Goal: Information Seeking & Learning: Learn about a topic

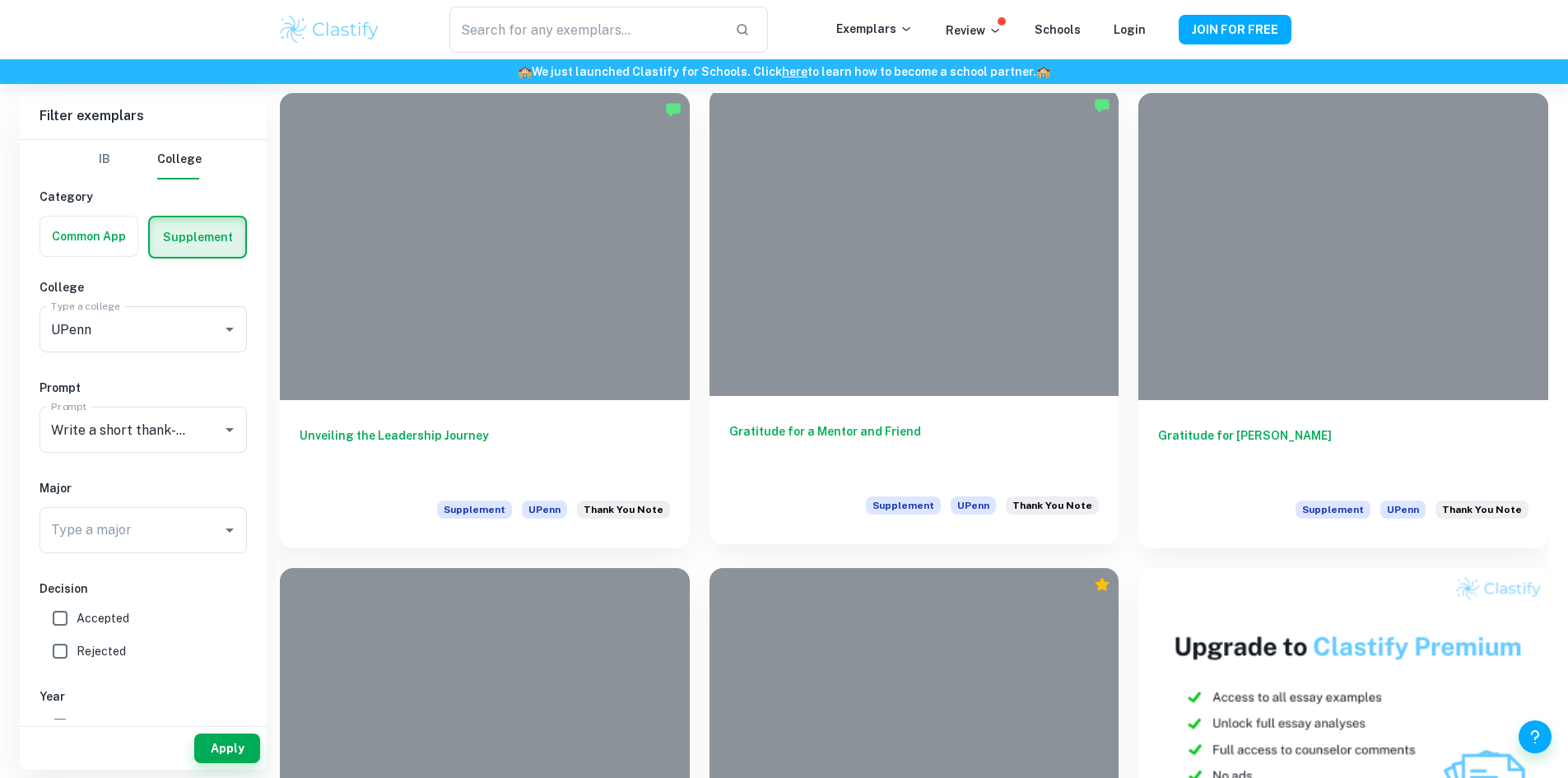
scroll to position [380, 0]
click at [116, 617] on span "Accepted" at bounding box center [103, 619] width 53 height 19
click at [77, 617] on input "Accepted" at bounding box center [60, 618] width 33 height 33
checkbox input "true"
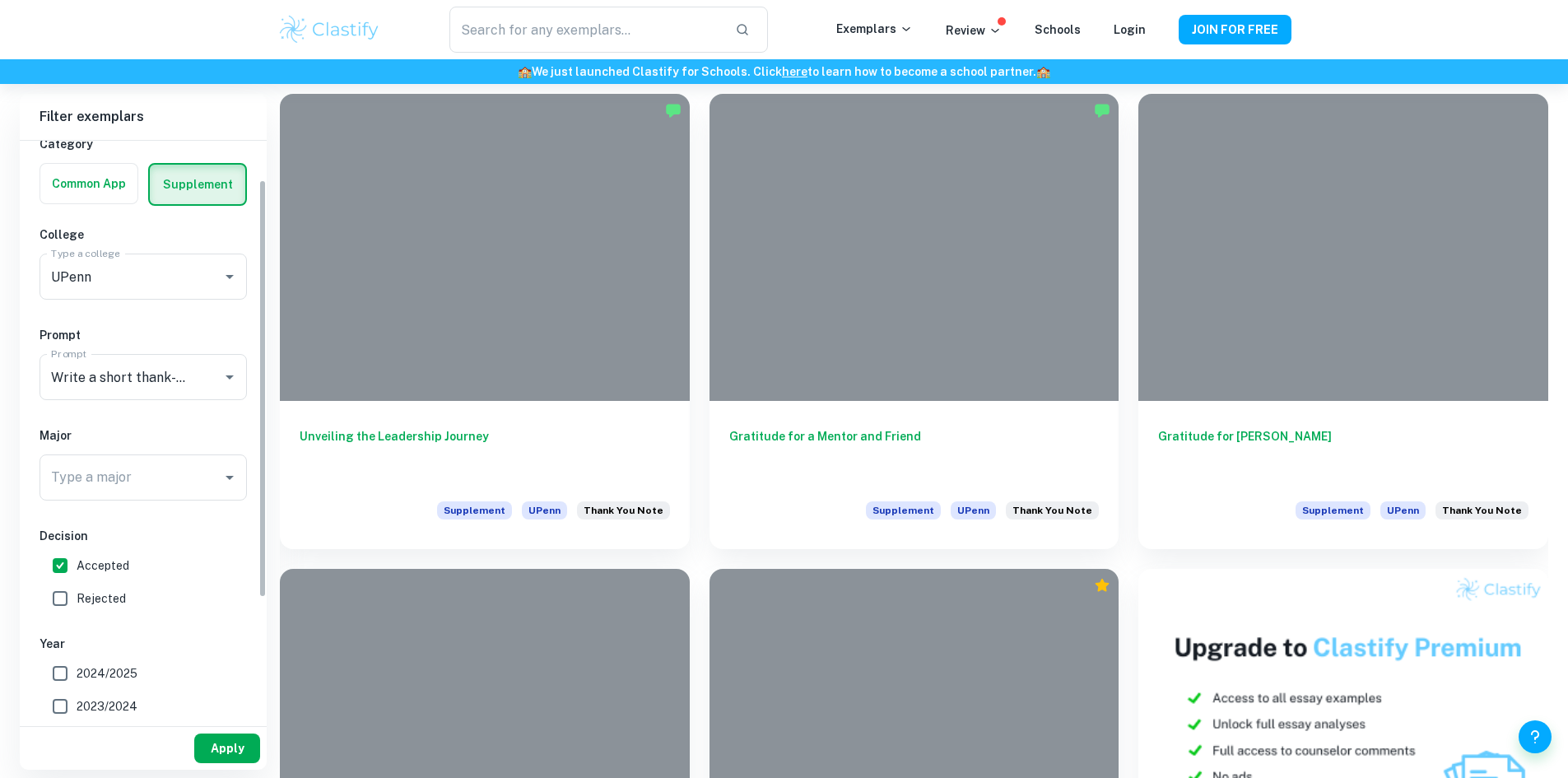
scroll to position [55, 0]
click at [248, 747] on button "Apply" at bounding box center [227, 748] width 66 height 29
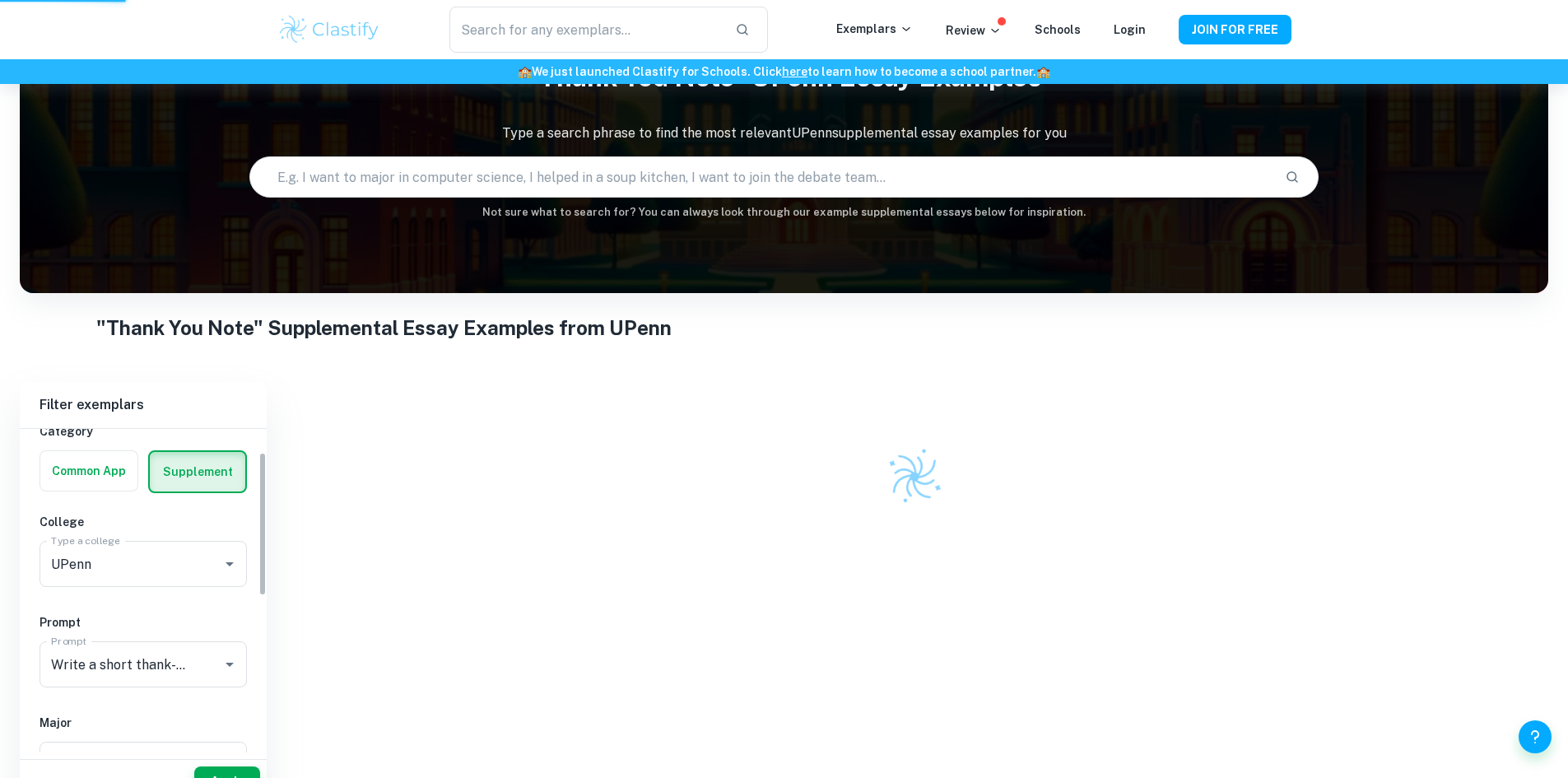
scroll to position [84, 0]
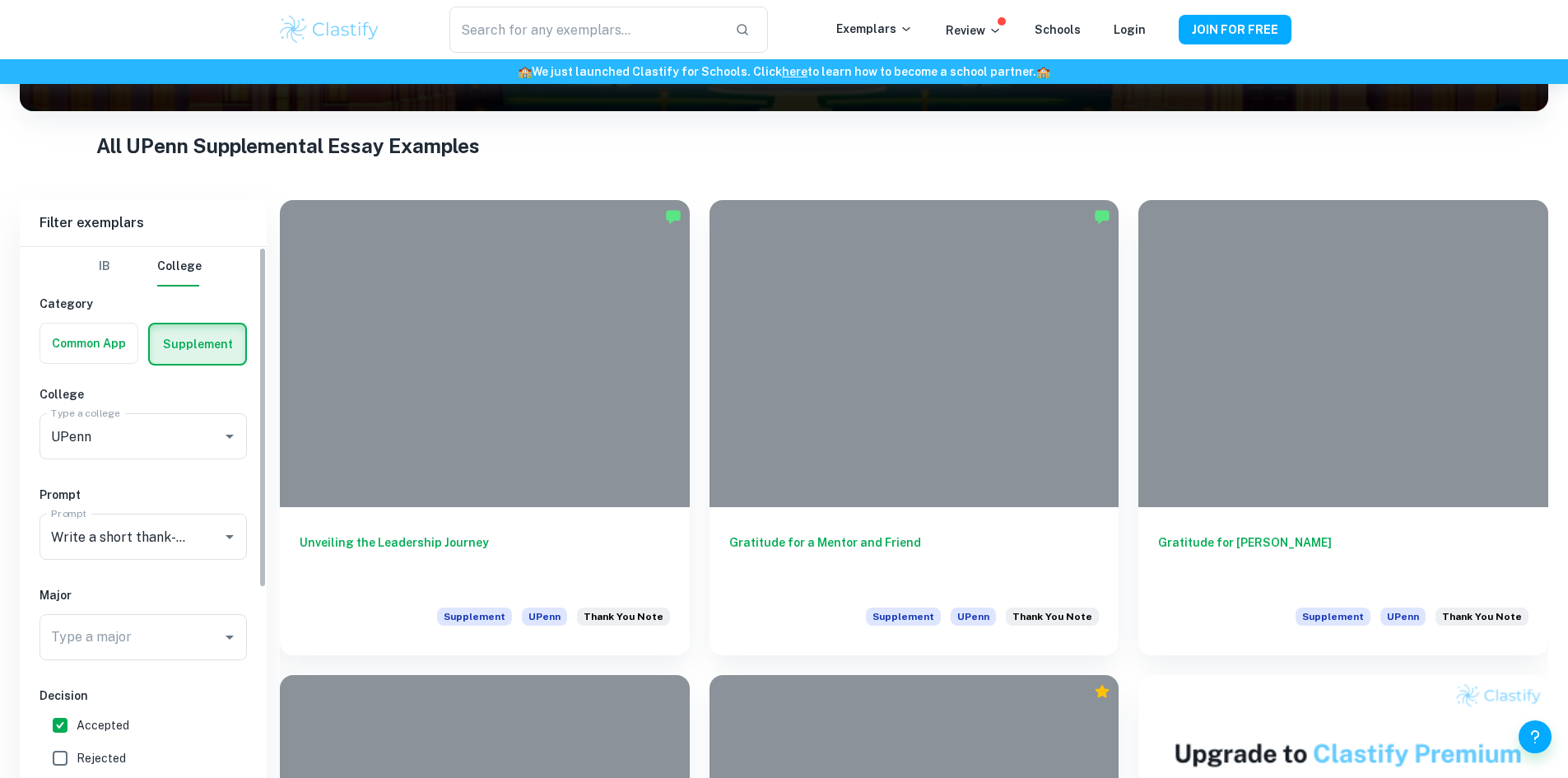
scroll to position [333, 0]
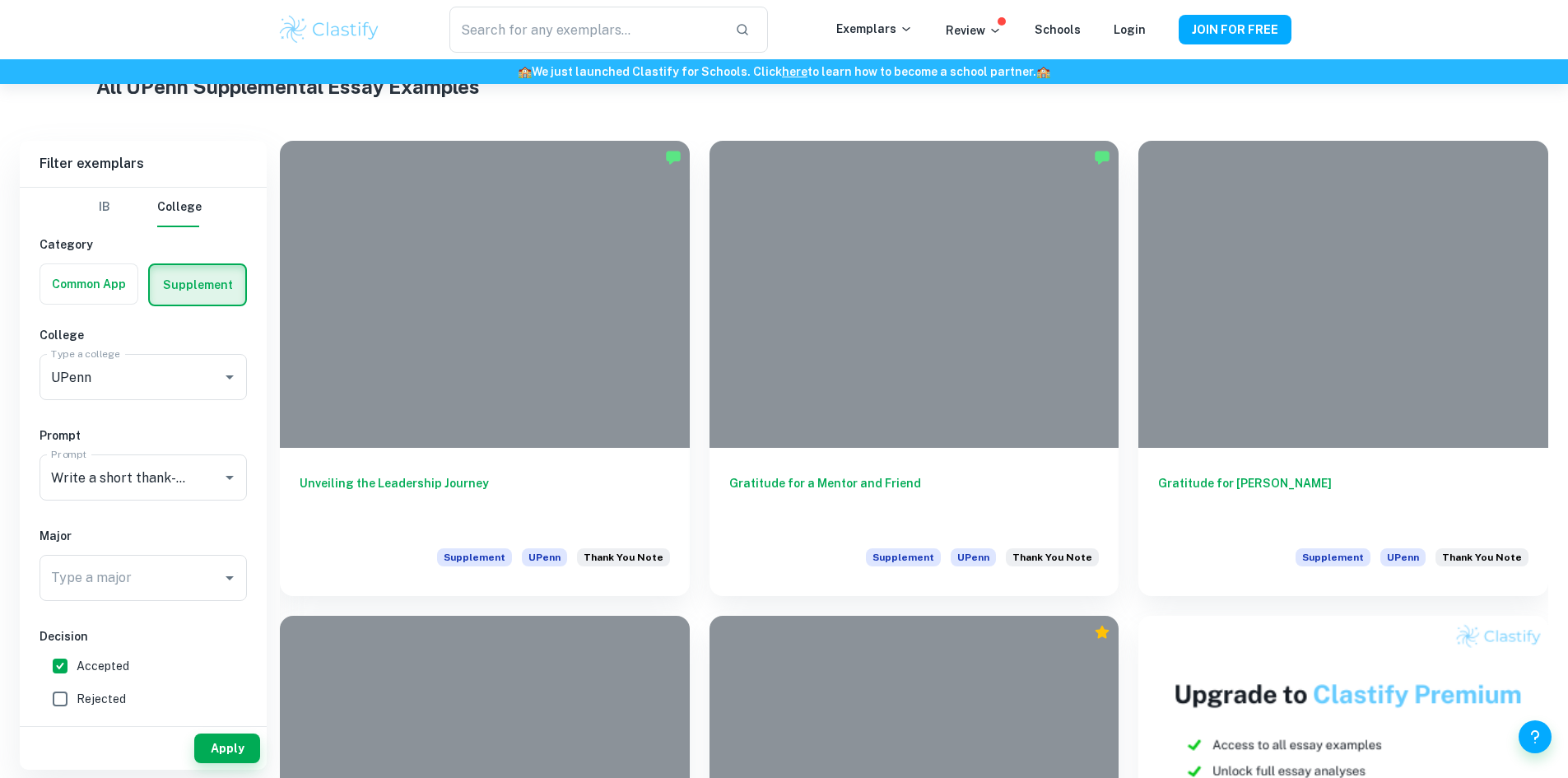
click at [1428, 99] on h1 "All UPenn Supplemental Essay Examples" at bounding box center [783, 86] width 1375 height 29
click at [1330, 100] on h1 "All UPenn Supplemental Essay Examples" at bounding box center [783, 86] width 1375 height 29
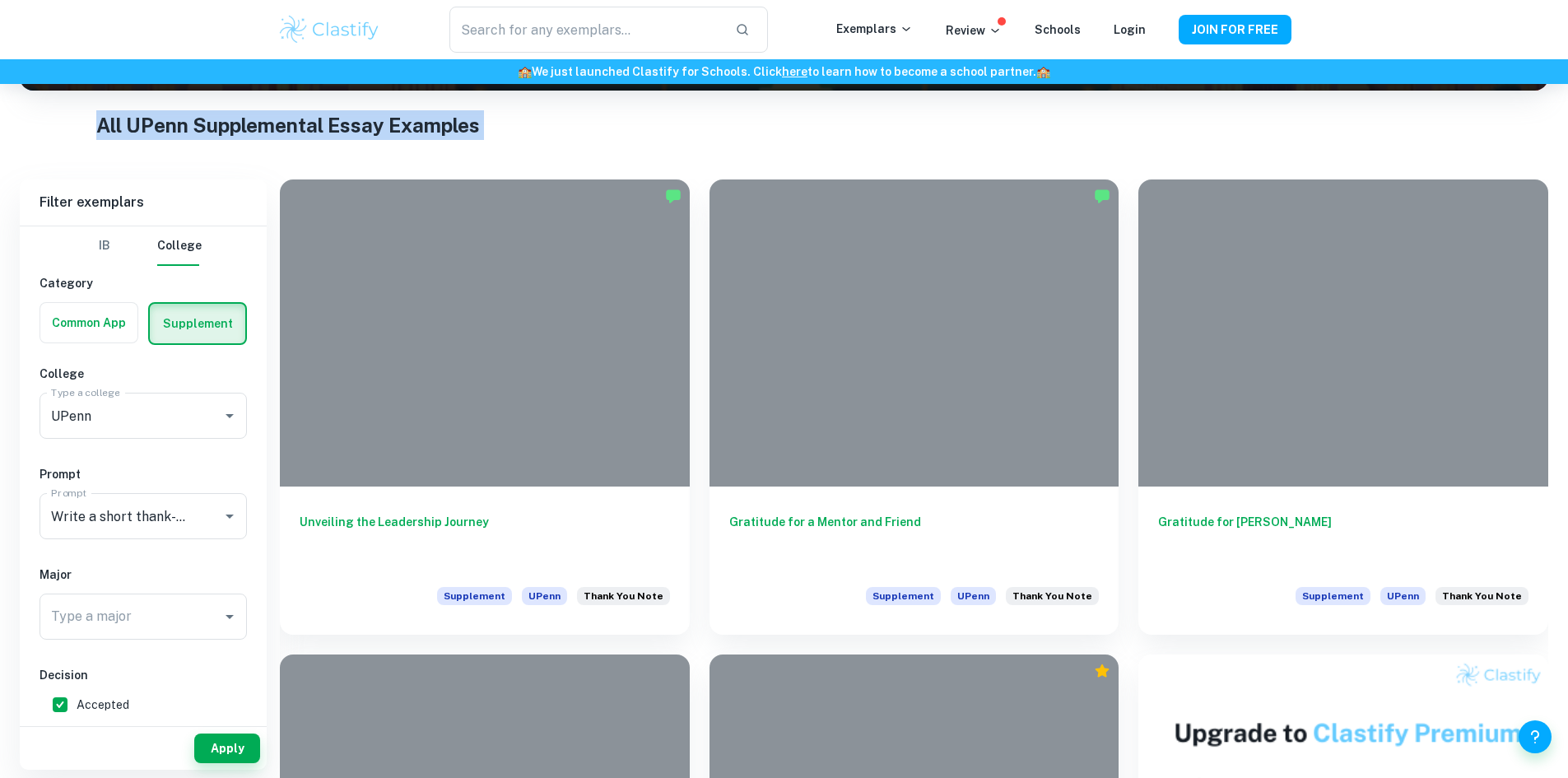
click at [1300, 120] on h1 "All UPenn Supplemental Essay Examples" at bounding box center [783, 124] width 1375 height 29
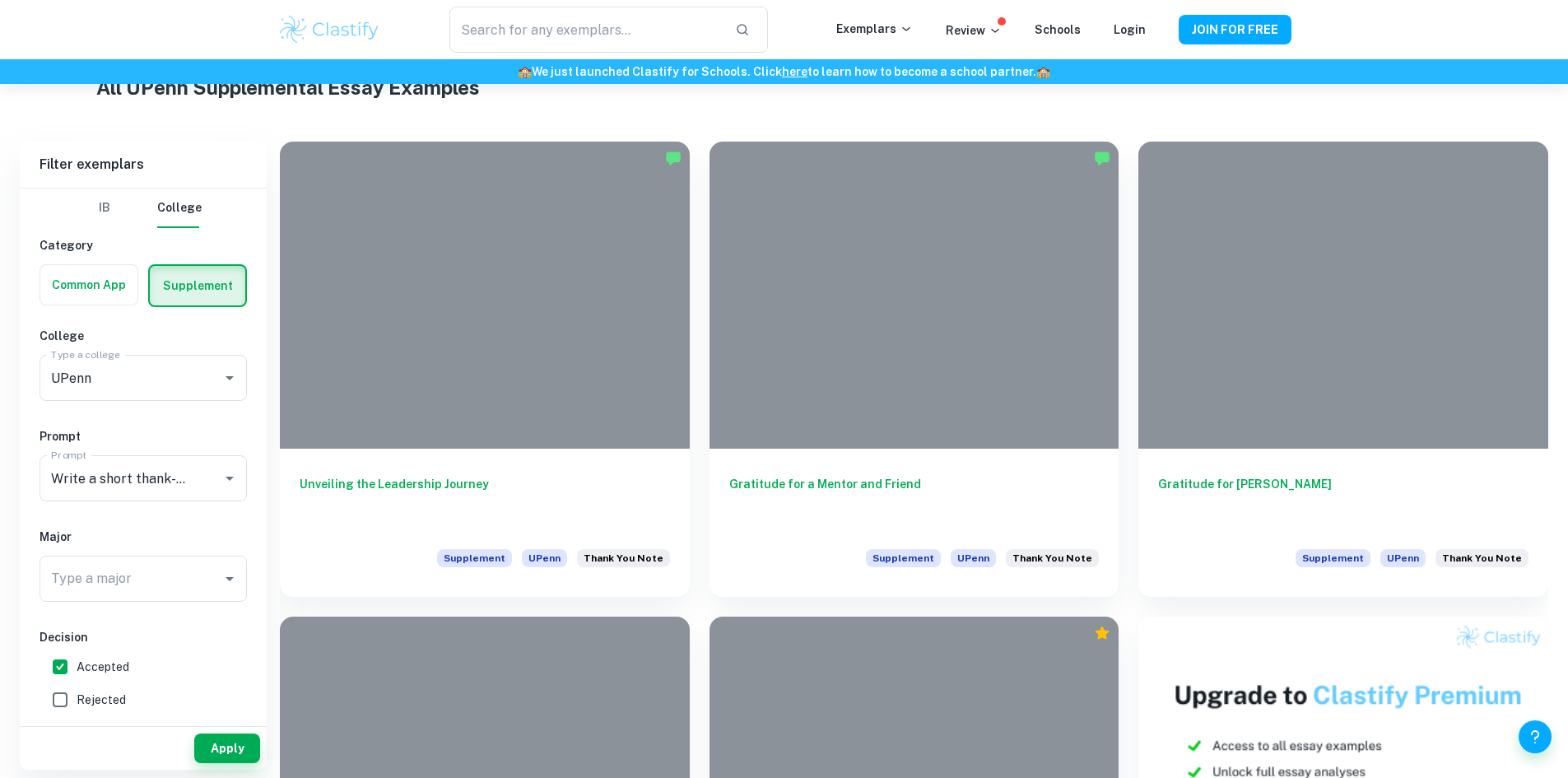
scroll to position [0, 0]
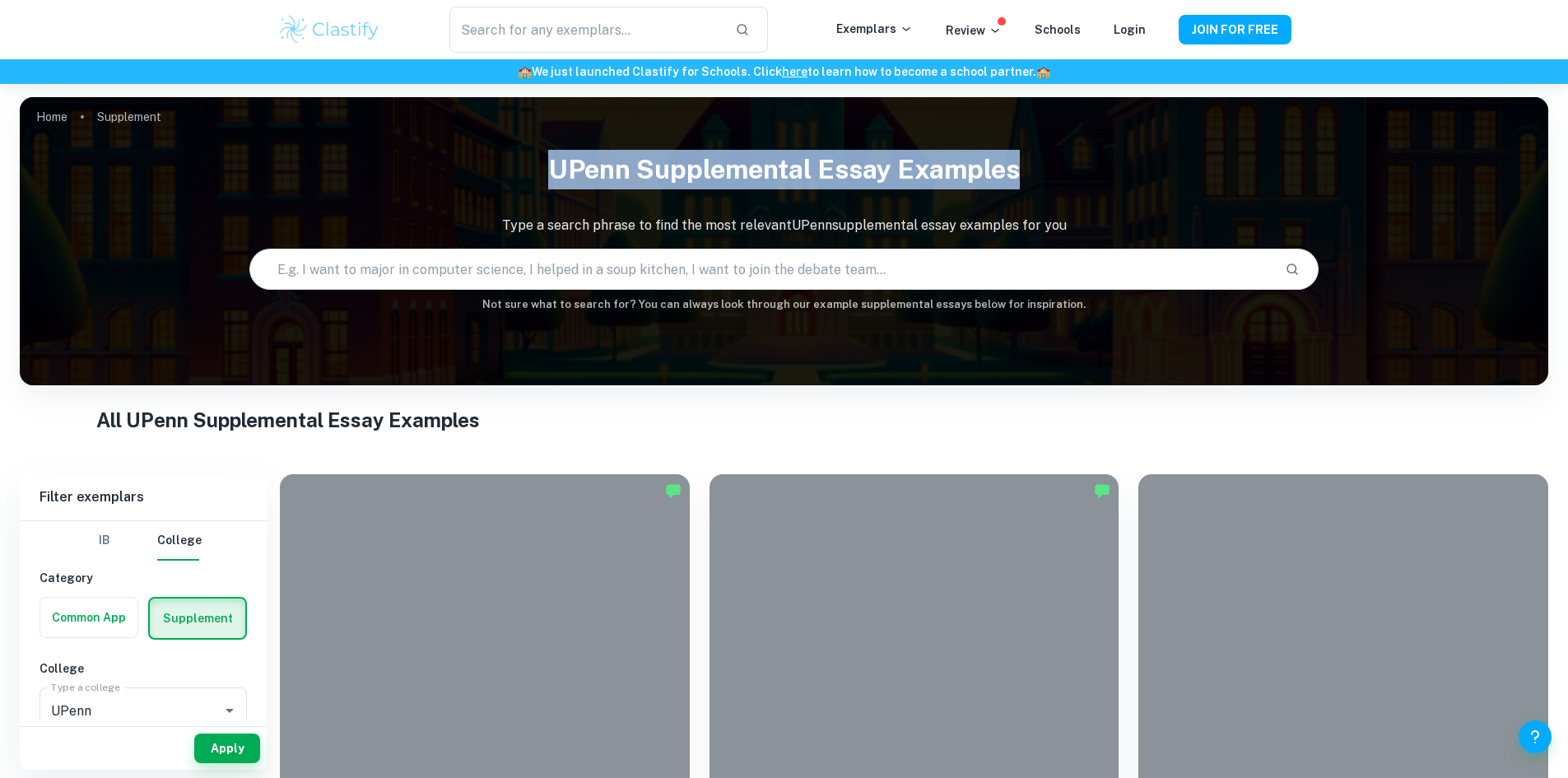
drag, startPoint x: 444, startPoint y: 168, endPoint x: 1197, endPoint y: 162, distance: 753.0
click at [1194, 162] on h1 "UPenn Supplemental Essay Examples" at bounding box center [783, 169] width 1528 height 53
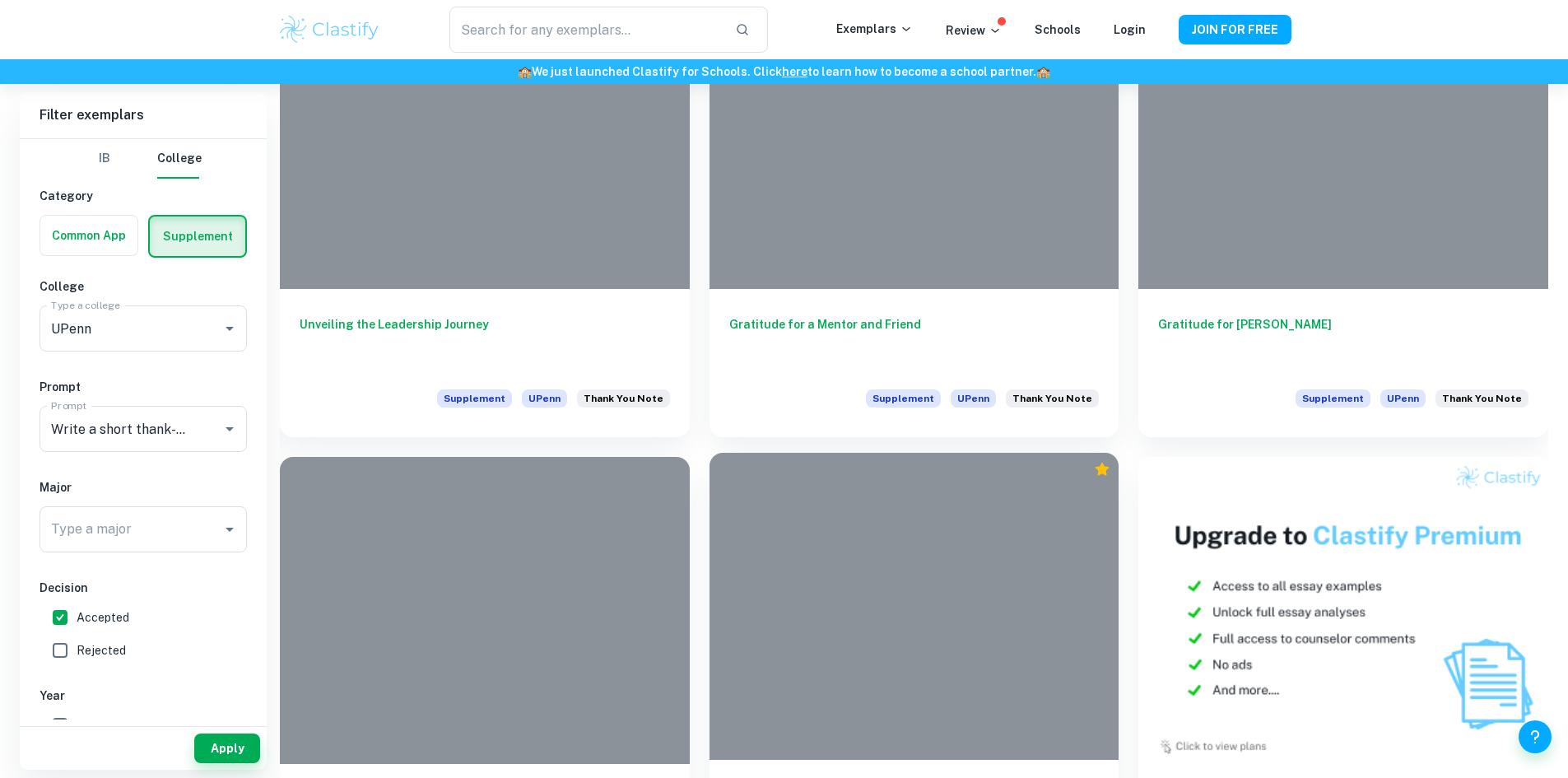
scroll to position [486, 0]
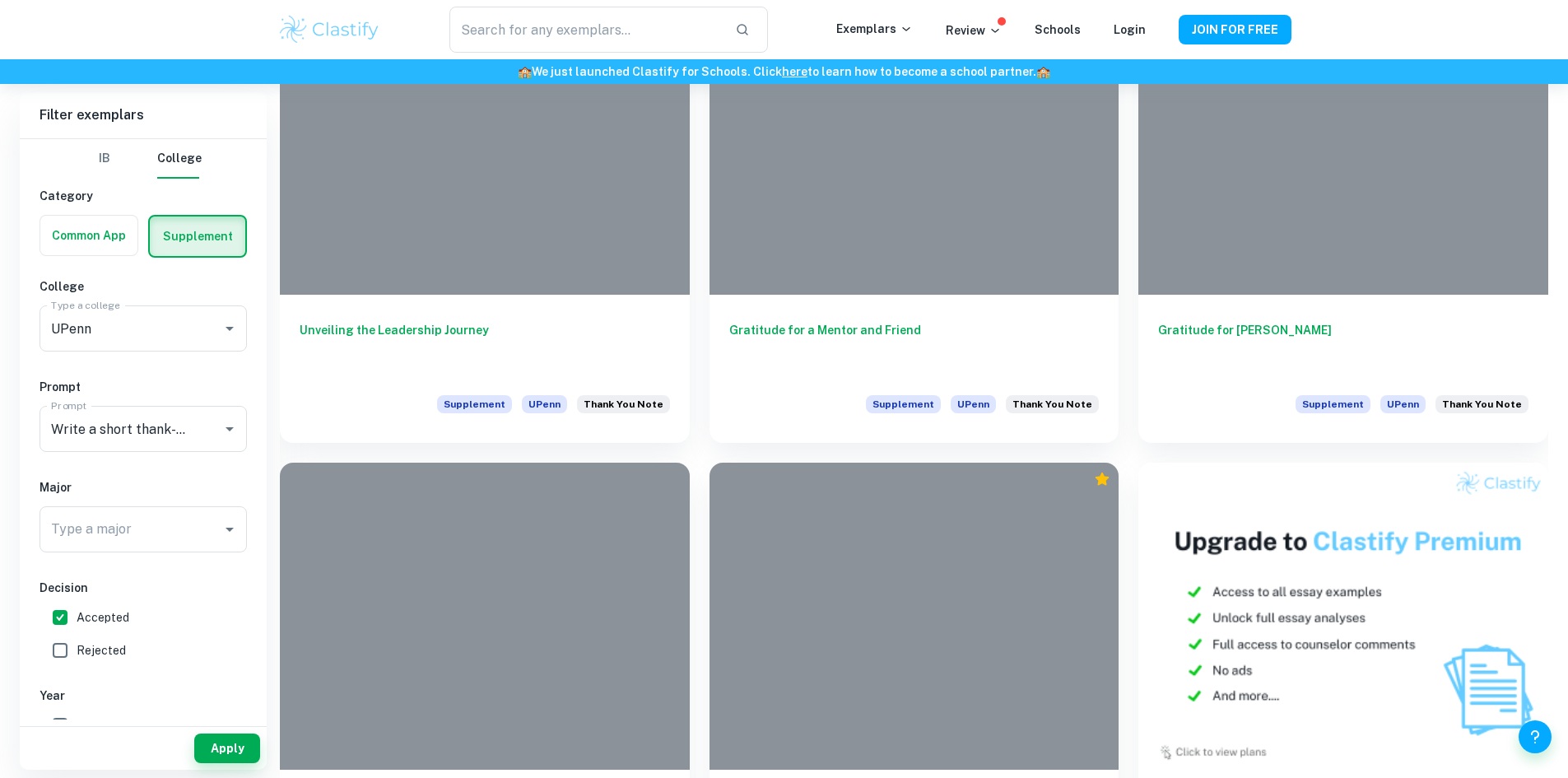
click at [1428, 13] on div "​ Exemplars Review Schools Login JOIN FOR FREE" at bounding box center [784, 29] width 1568 height 59
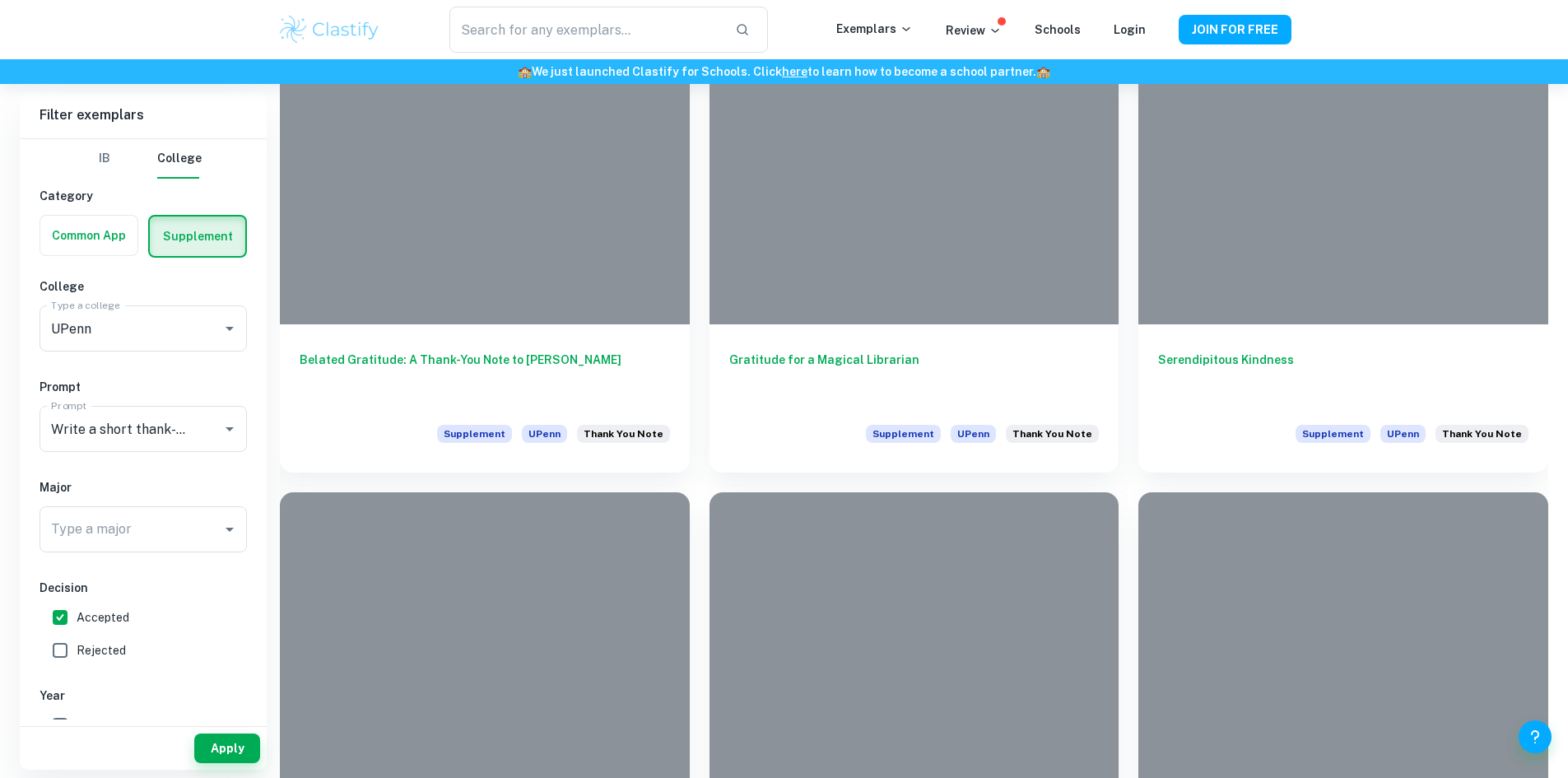
scroll to position [1878, 0]
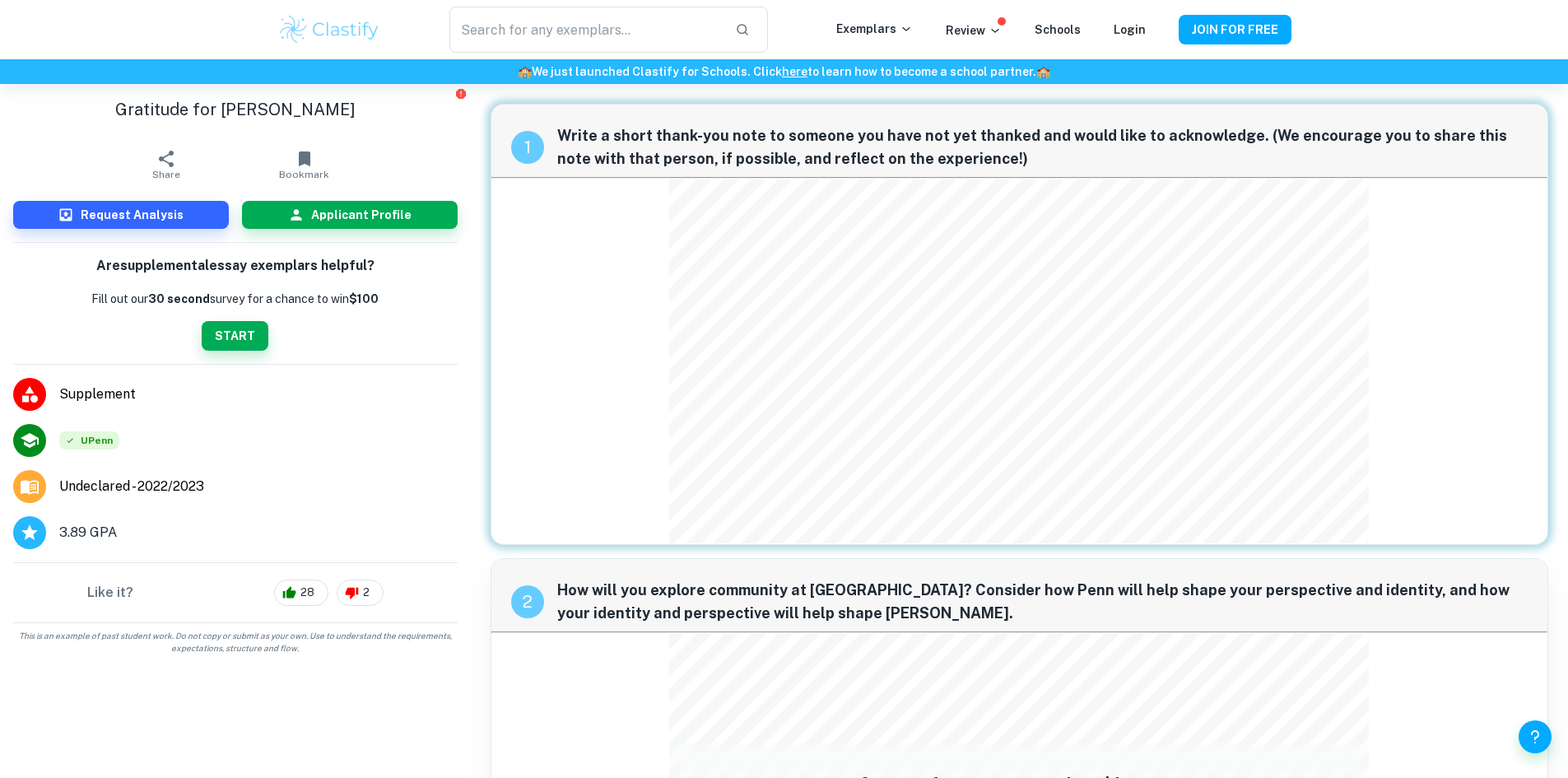
click at [1023, 420] on div "1 Write a short thank-you note to someone you have not yet thanked and would li…" at bounding box center [1020, 324] width 1058 height 441
click at [99, 532] on span "3.89 GPA" at bounding box center [87, 532] width 57 height 19
click at [316, 212] on h6 "Applicant Profile" at bounding box center [361, 215] width 100 height 19
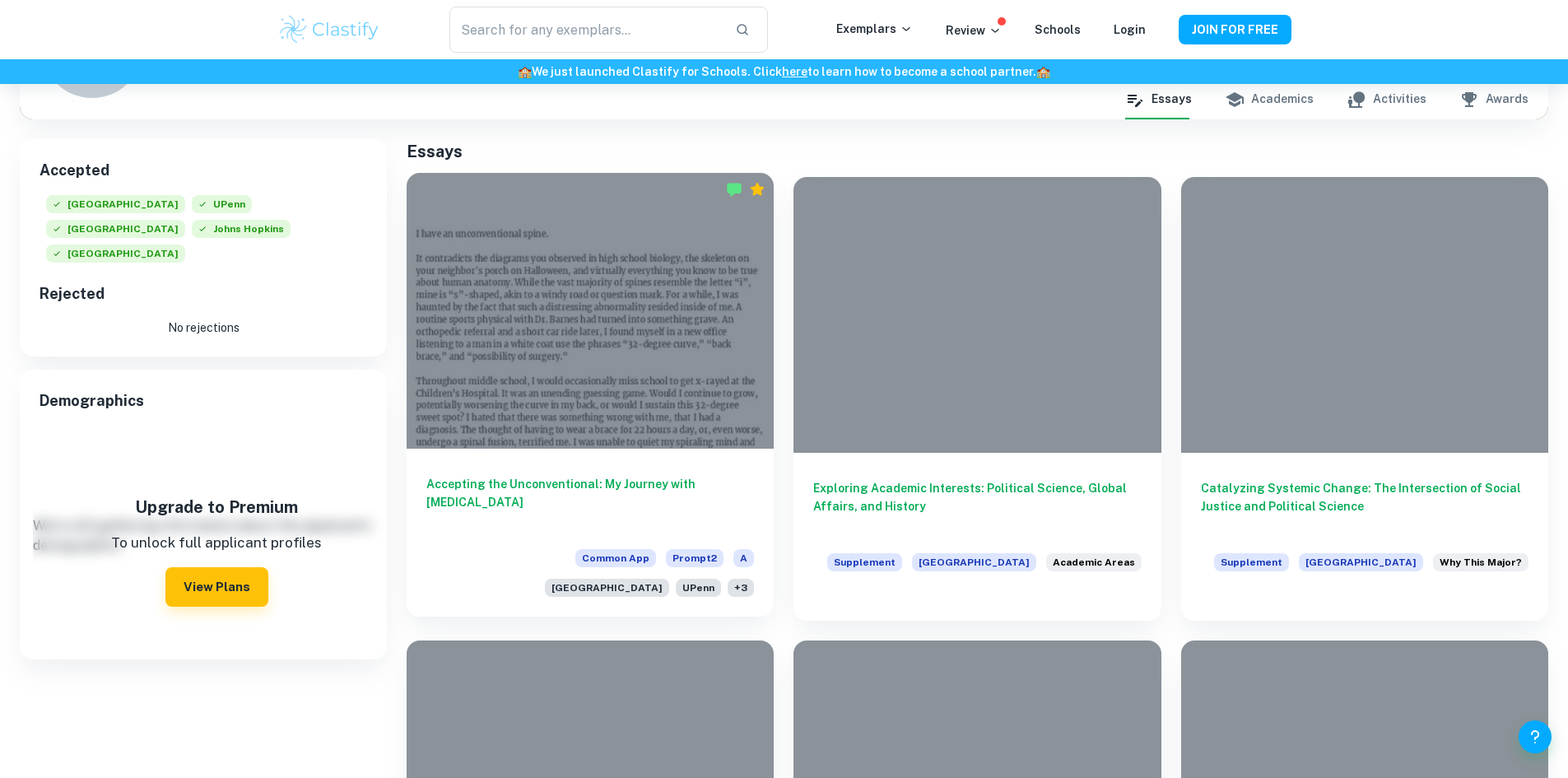
scroll to position [241, 0]
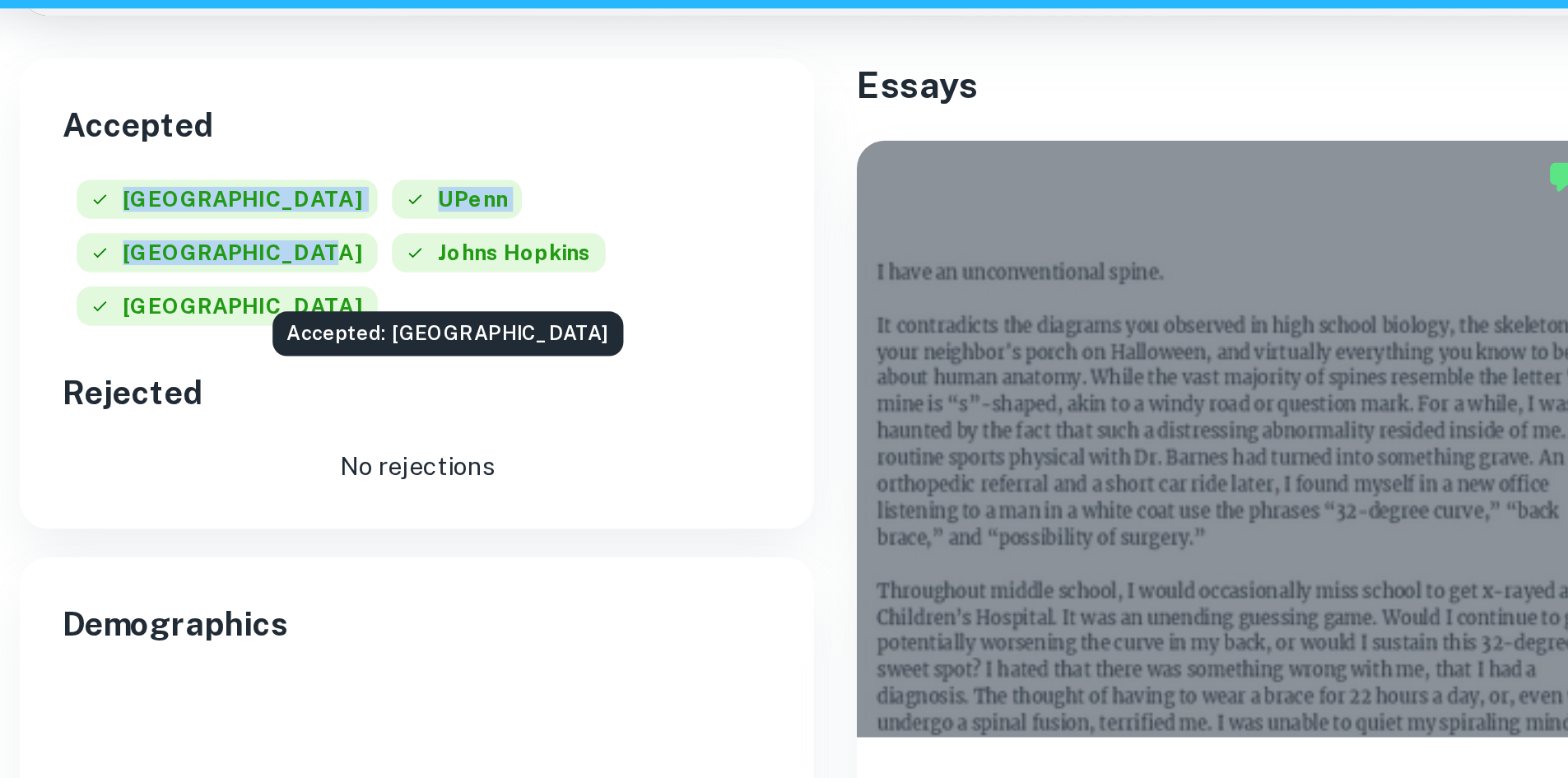
drag, startPoint x: 49, startPoint y: 177, endPoint x: 284, endPoint y: 196, distance: 235.8
click at [285, 194] on div "Accepted Harvard University UPenn Yale University Johns Hopkins Brown Universit…" at bounding box center [203, 215] width 367 height 217
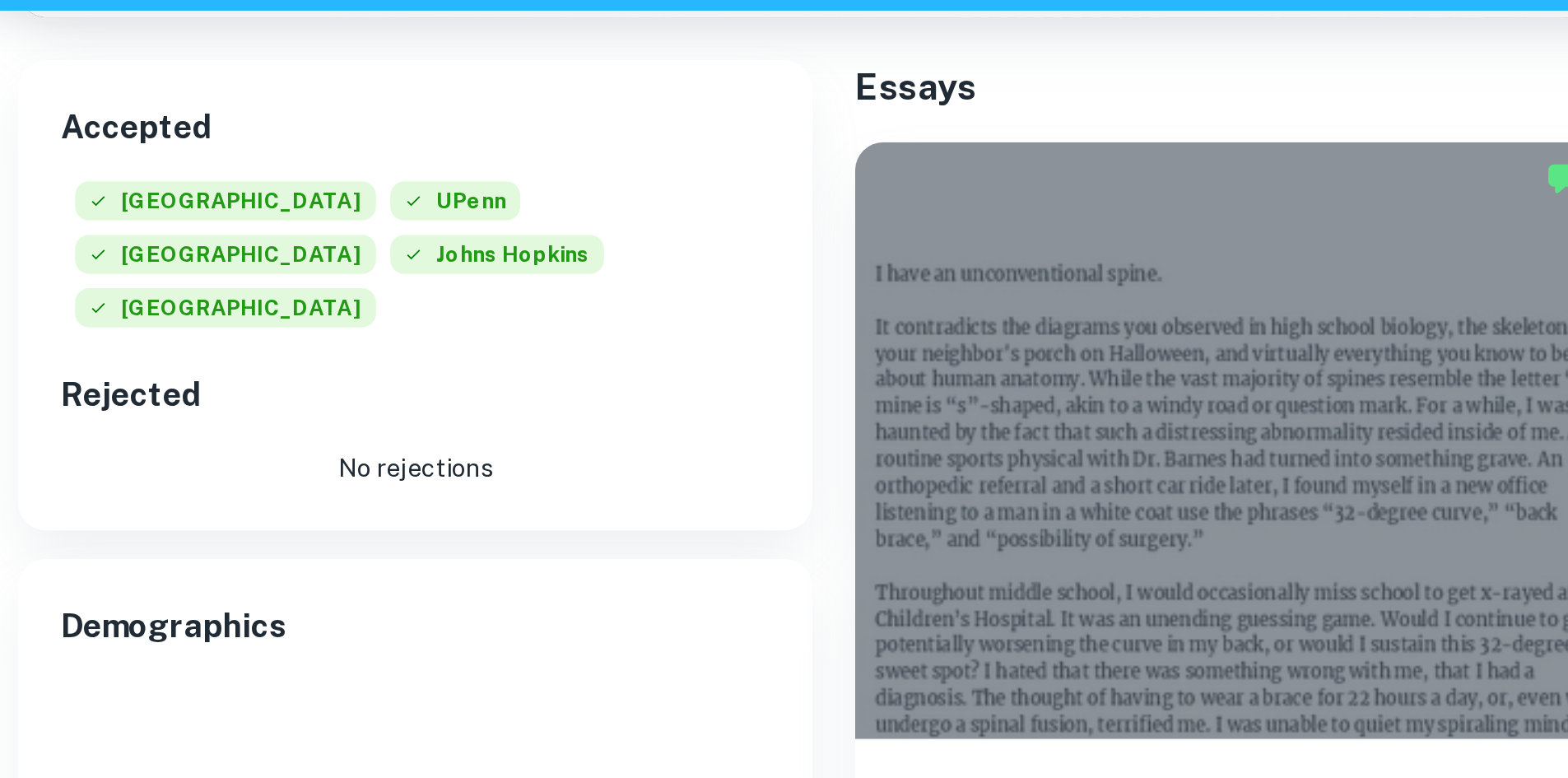
click at [286, 193] on div "Harvard University UPenn Yale University Johns Hopkins Brown University" at bounding box center [206, 200] width 334 height 74
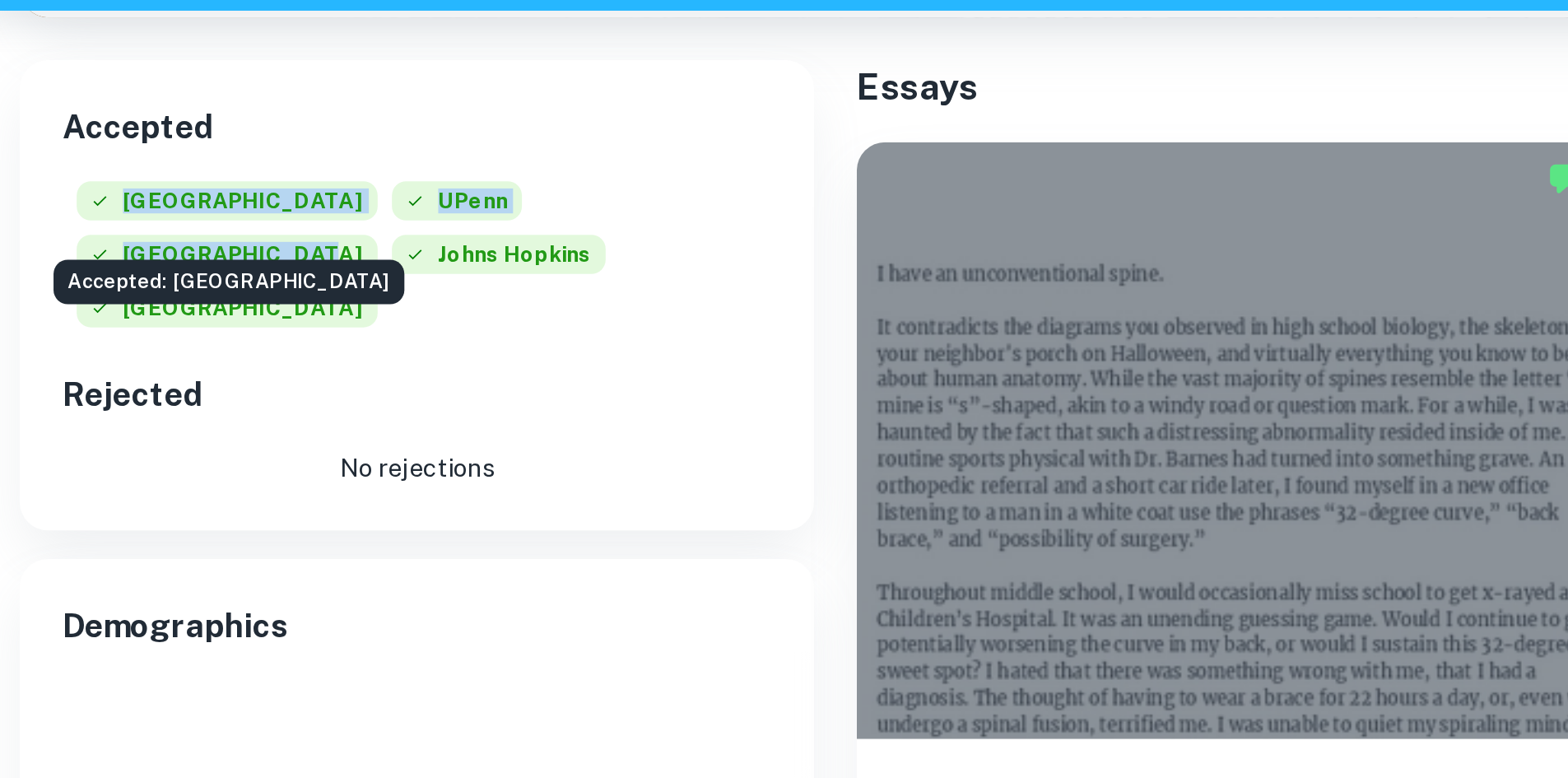
drag, startPoint x: 257, startPoint y: 193, endPoint x: 67, endPoint y: 178, distance: 190.6
click at [68, 178] on div "Harvard University UPenn Yale University Johns Hopkins Brown University" at bounding box center [206, 200] width 334 height 74
click at [66, 178] on span "Harvard University" at bounding box center [115, 172] width 139 height 19
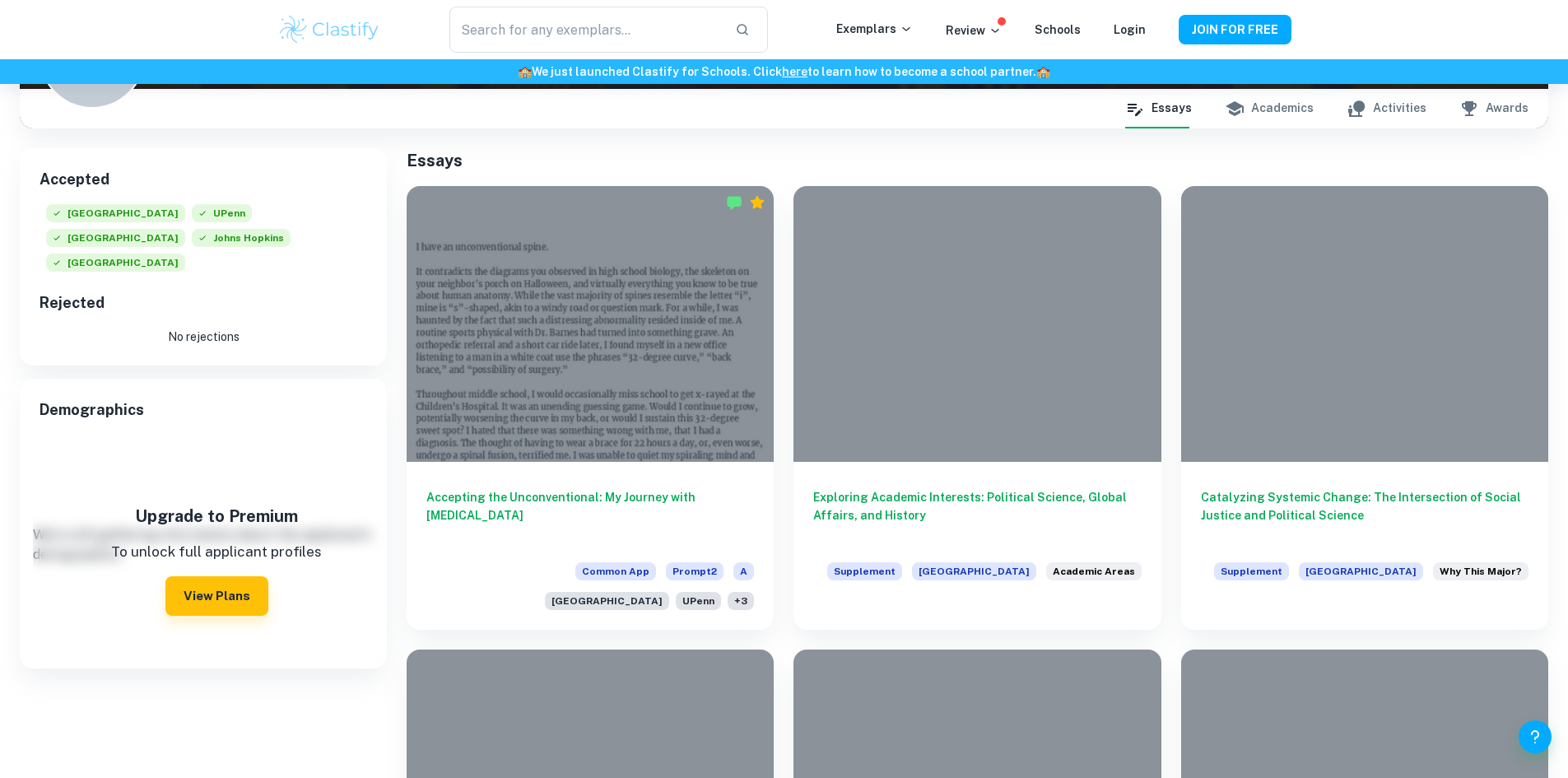
scroll to position [198, 0]
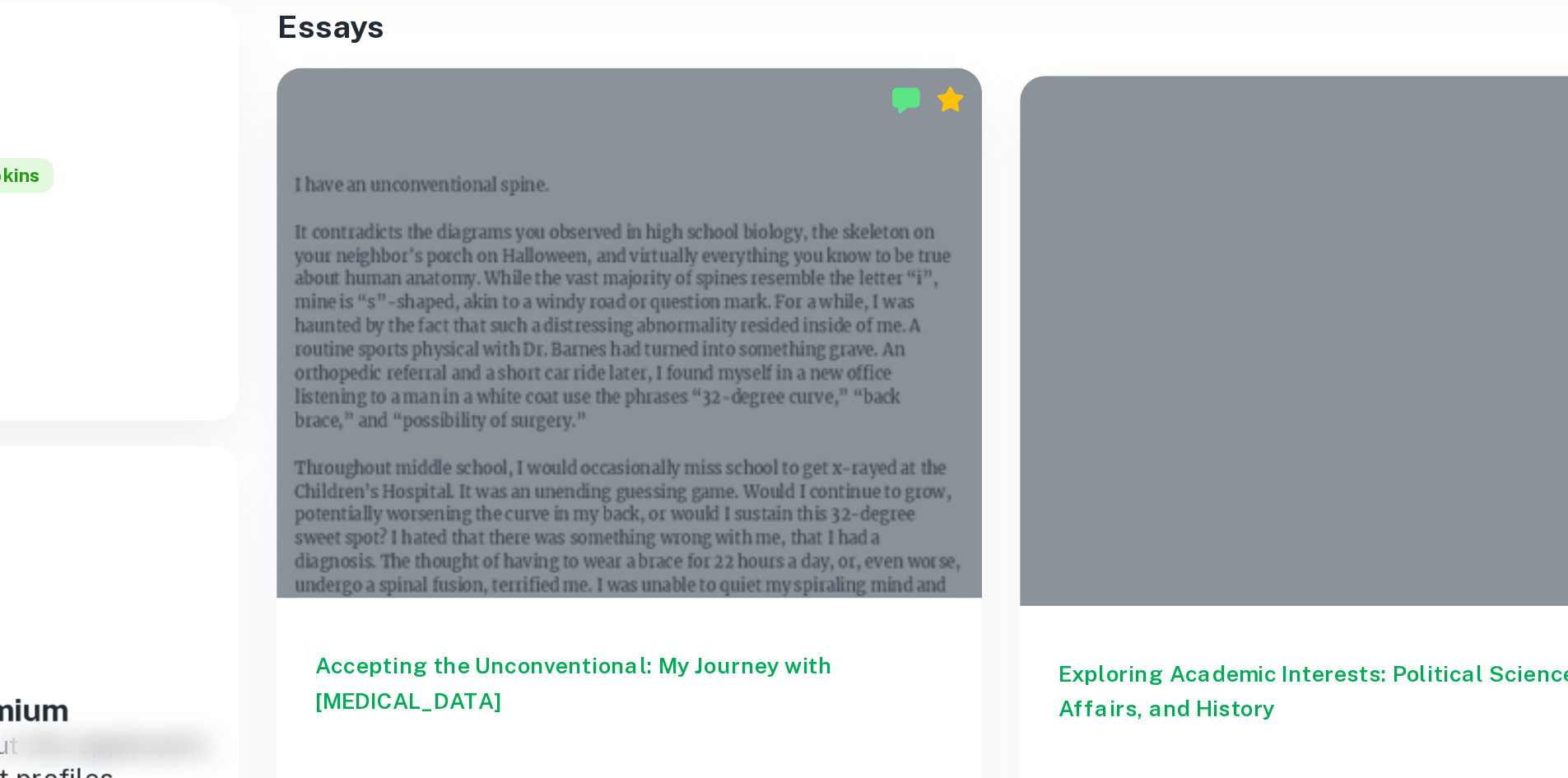
click at [548, 307] on div at bounding box center [590, 320] width 367 height 276
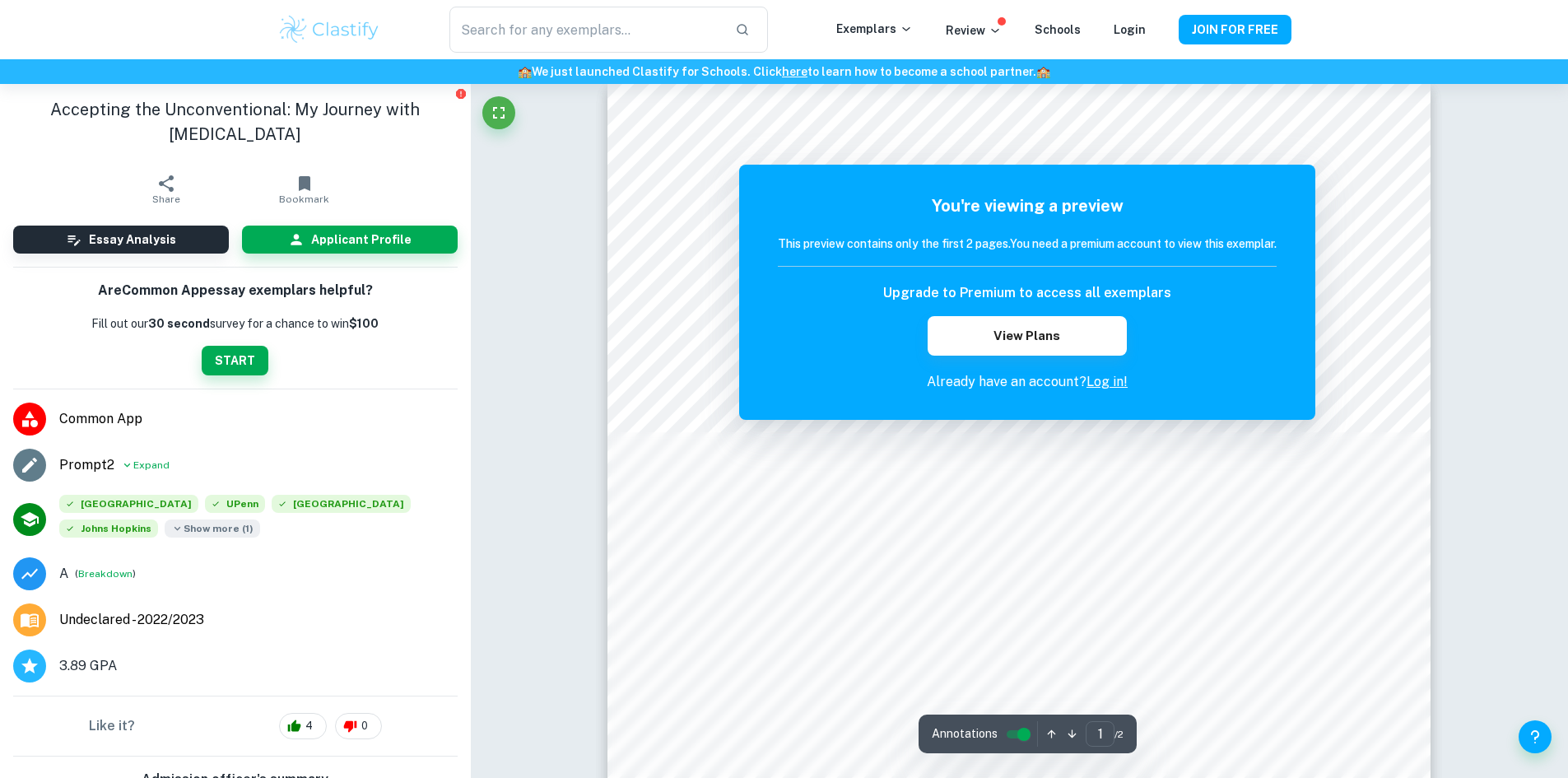
scroll to position [19, 0]
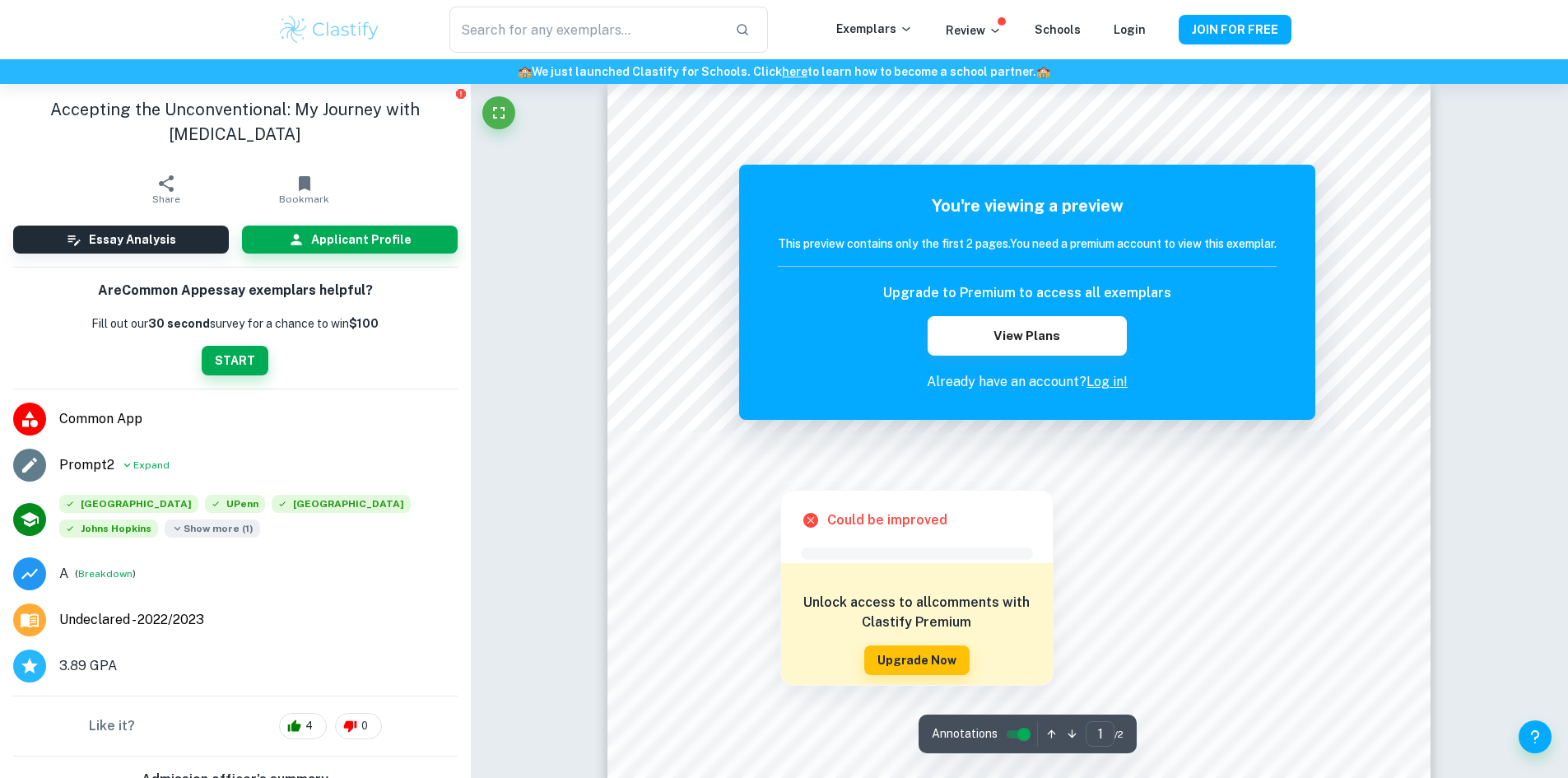
click at [726, 480] on div at bounding box center [779, 474] width 146 height 22
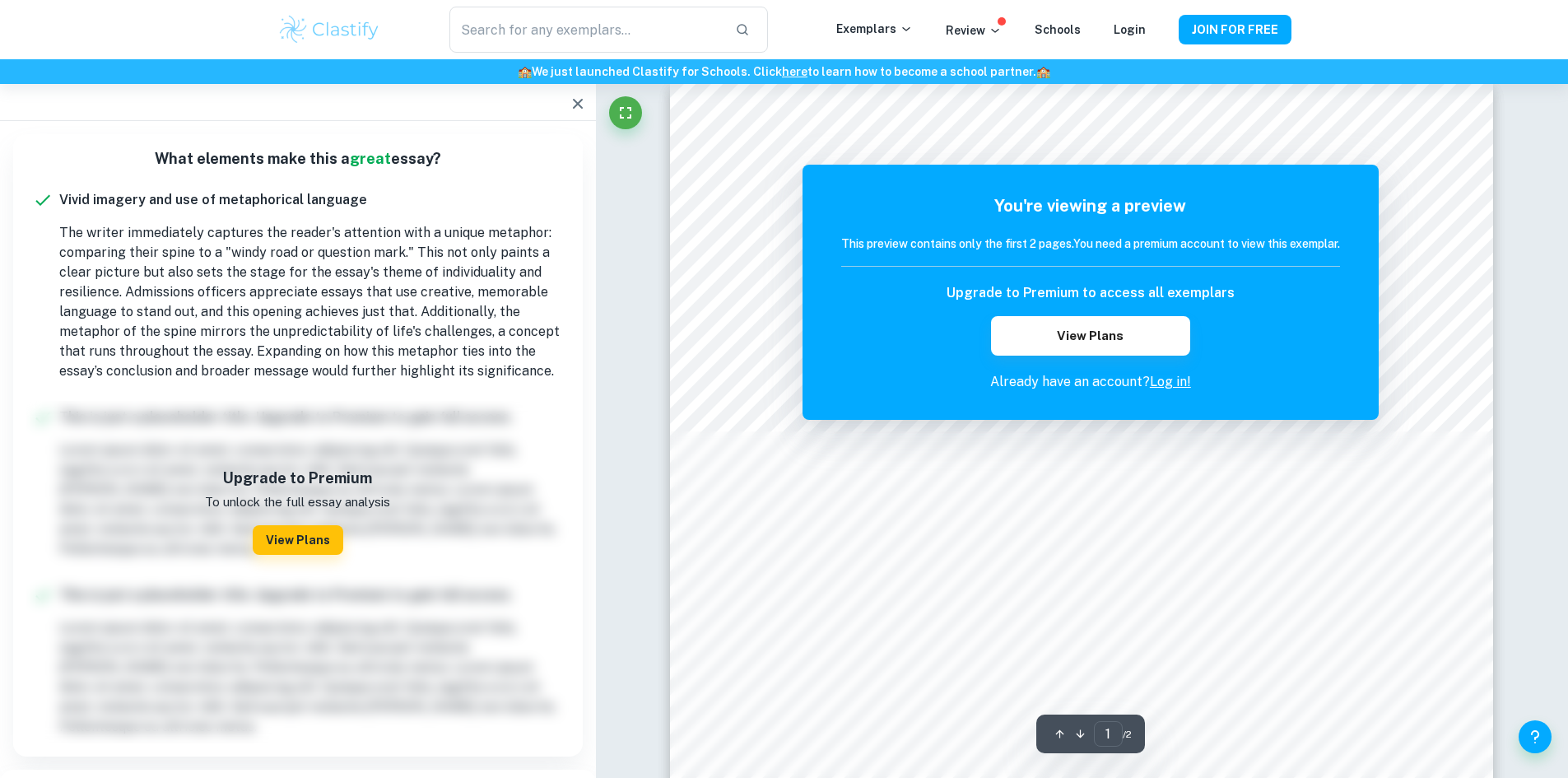
scroll to position [0, 0]
click at [617, 114] on icon "Fullscreen" at bounding box center [625, 112] width 19 height 19
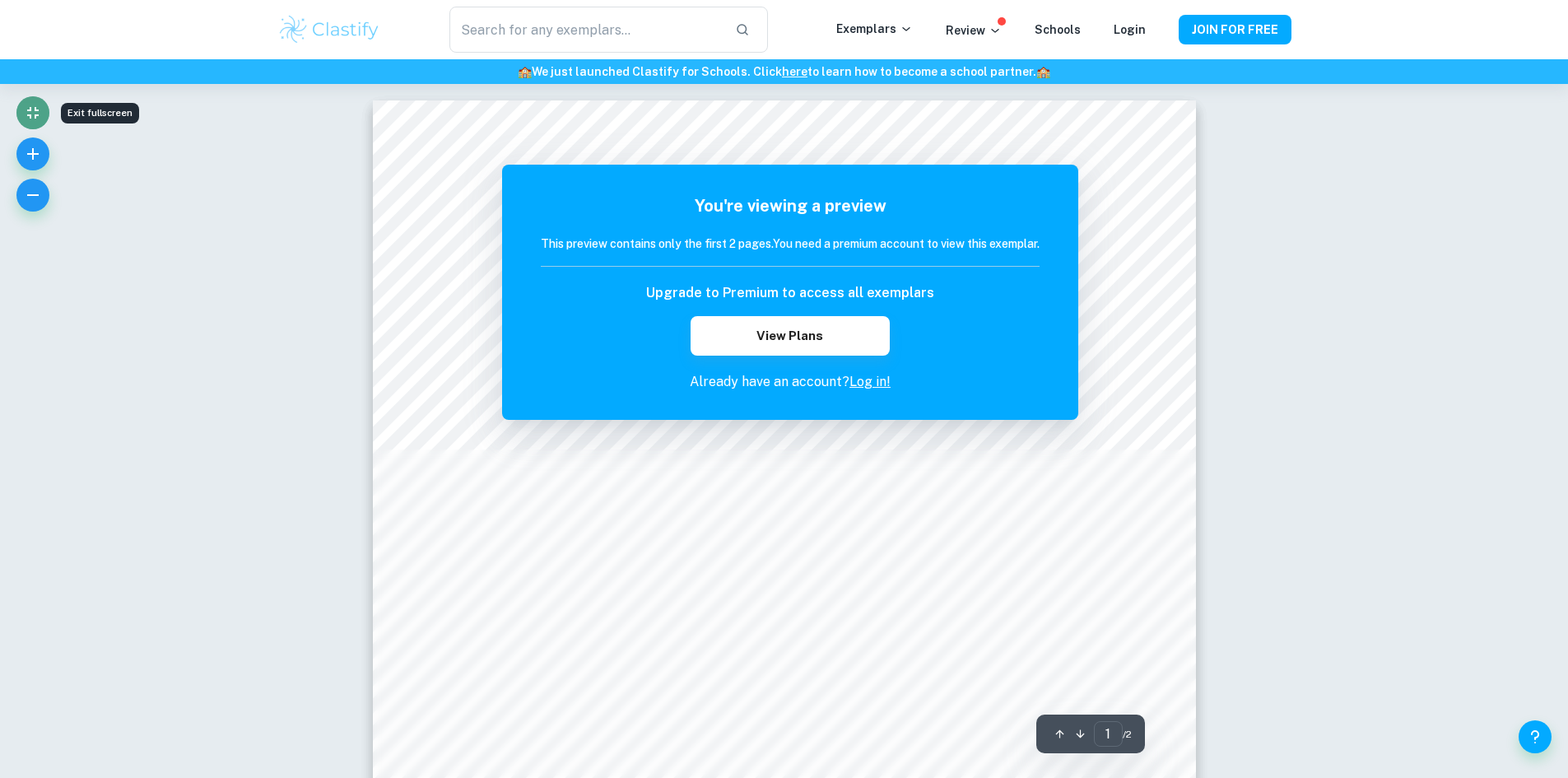
click at [40, 119] on icon "Exit fullscreen" at bounding box center [32, 112] width 19 height 19
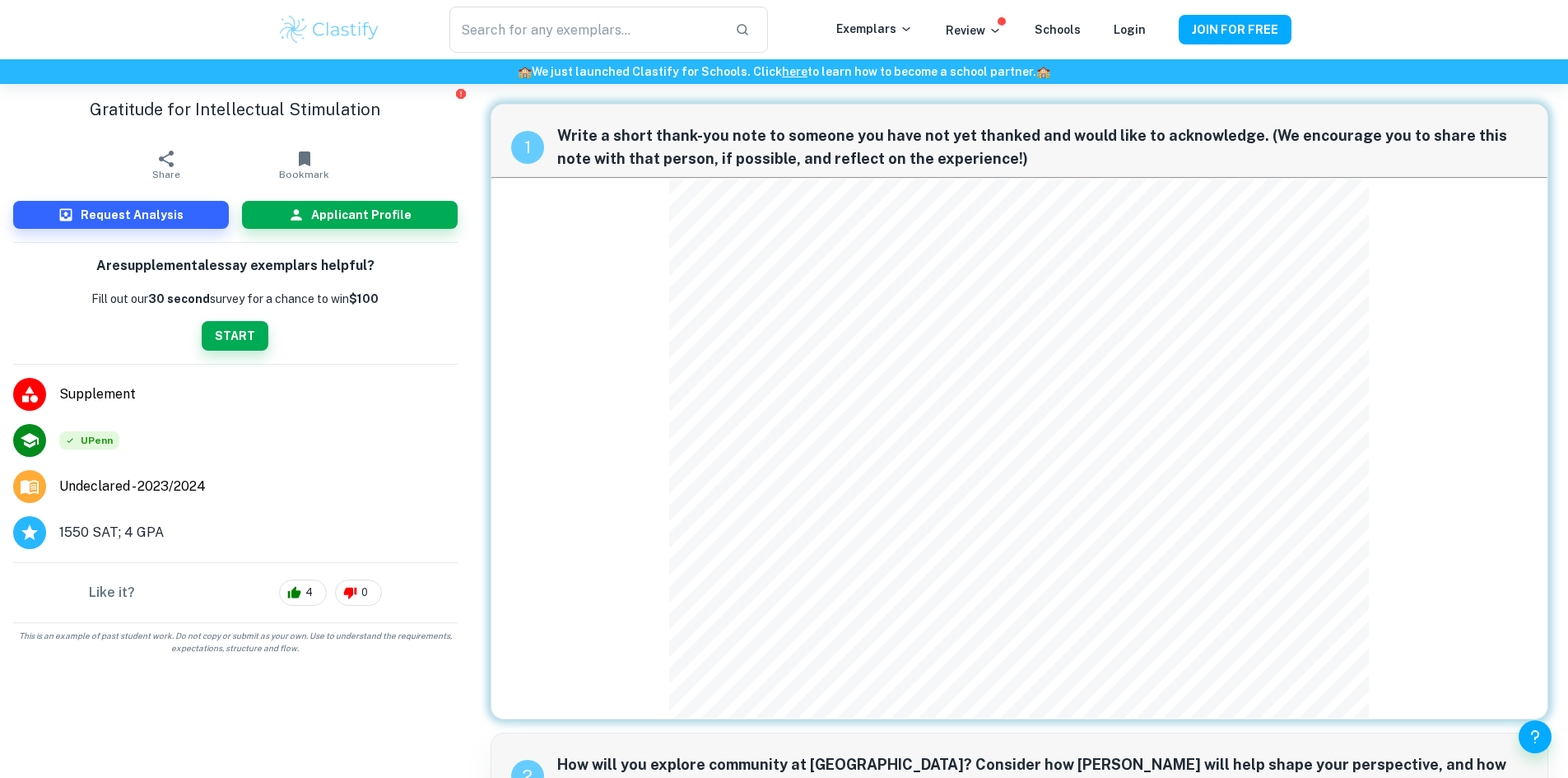
drag, startPoint x: 238, startPoint y: 329, endPoint x: 433, endPoint y: 323, distance: 195.1
click at [433, 323] on div "Are supplemental essay exemplars helpful? Fill out our 30 second survey for a c…" at bounding box center [236, 303] width 444 height 95
drag, startPoint x: 212, startPoint y: 533, endPoint x: 36, endPoint y: 384, distance: 230.6
click at [36, 384] on ul "Supplement UPenn Undeclared - 2023/2024 1550 SAT; 4 GPA" at bounding box center [236, 463] width 471 height 198
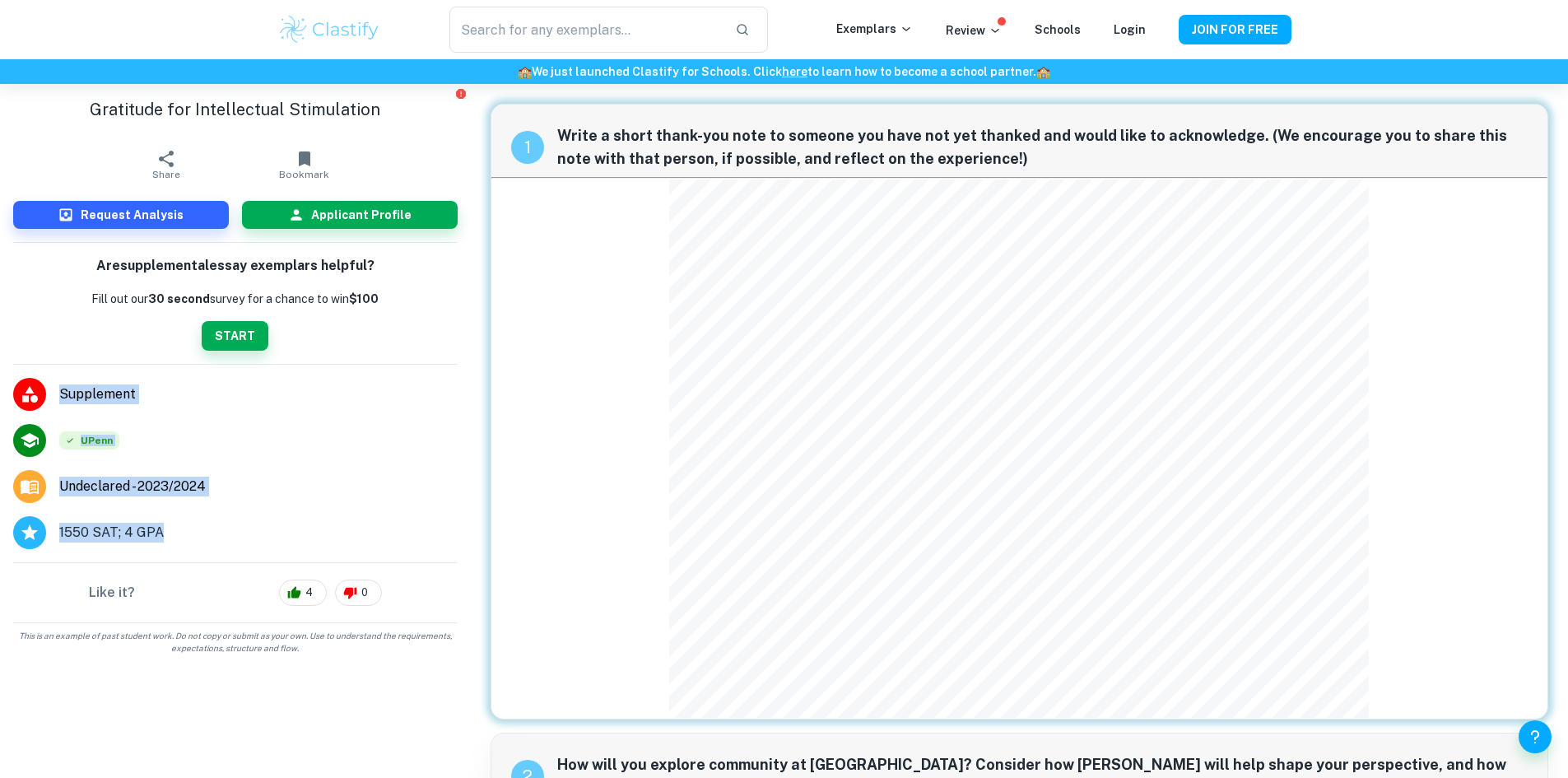
click at [265, 441] on li "UPenn" at bounding box center [236, 440] width 471 height 46
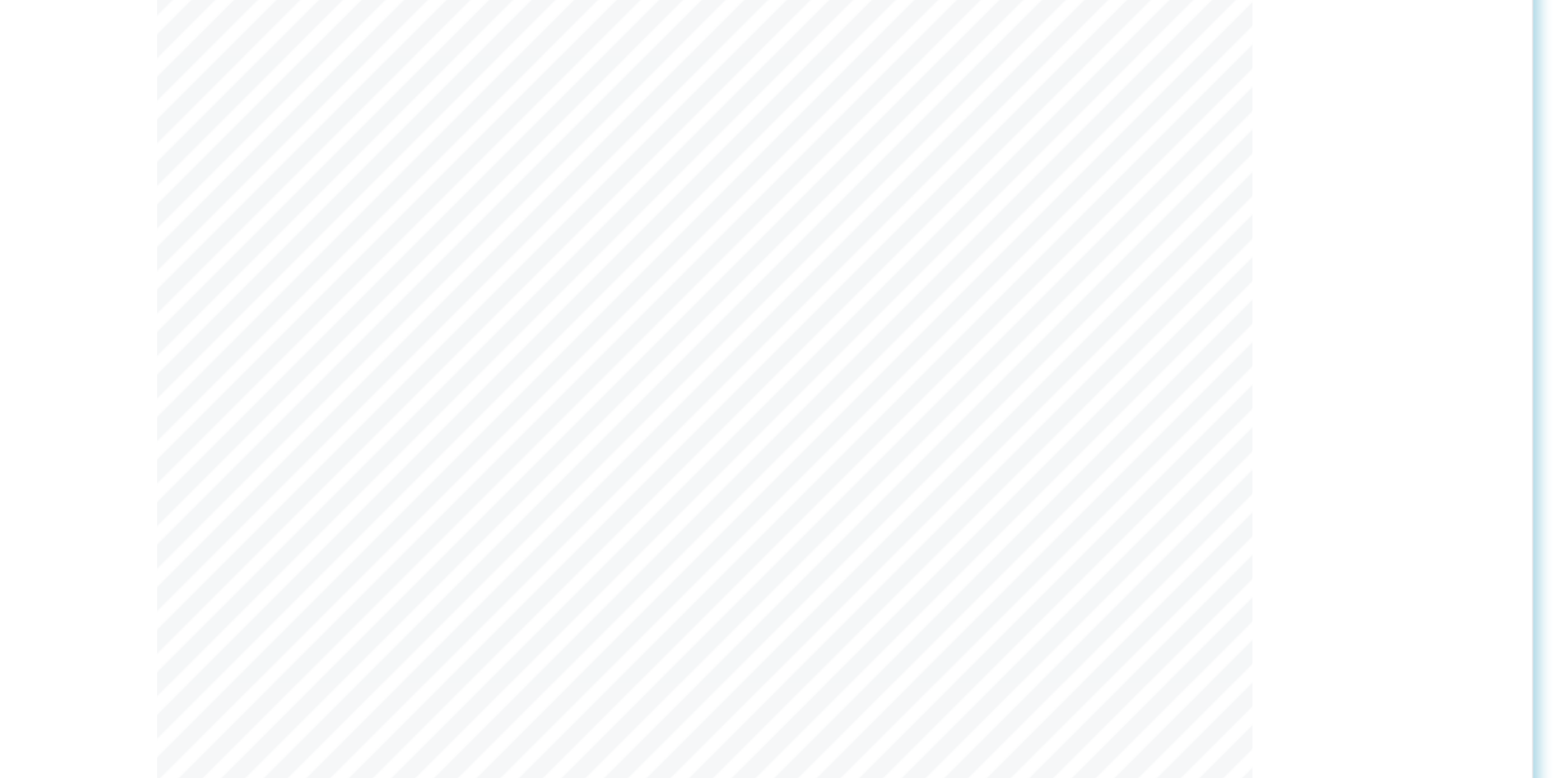
click at [1504, 246] on div "1 Write a short thank-you note to someone you have not yet thanked and would li…" at bounding box center [1020, 411] width 1058 height 616
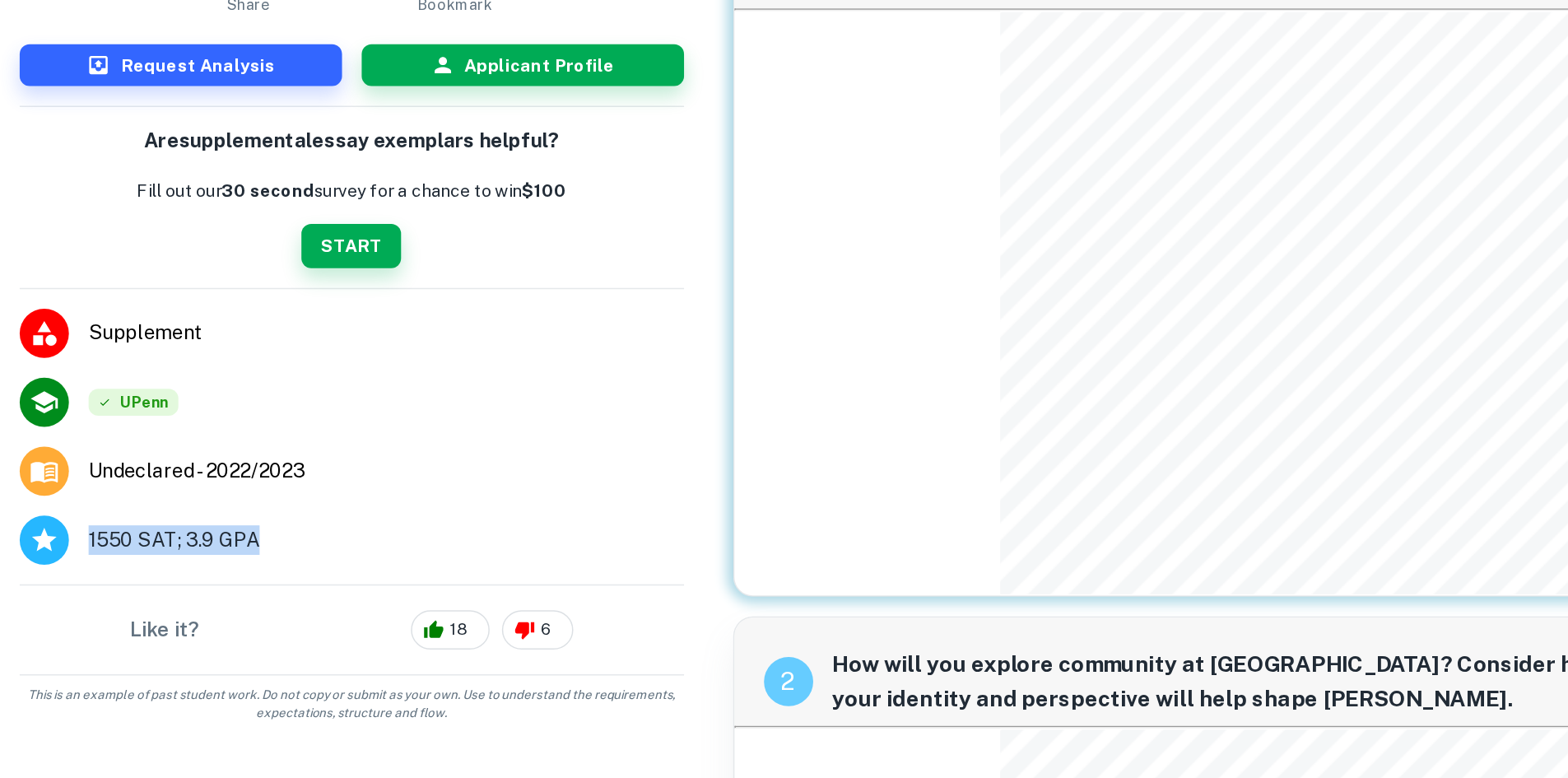
drag, startPoint x: 161, startPoint y: 527, endPoint x: 35, endPoint y: 540, distance: 126.7
click at [35, 540] on li "1550 SAT; 3.9 GPA" at bounding box center [236, 532] width 471 height 46
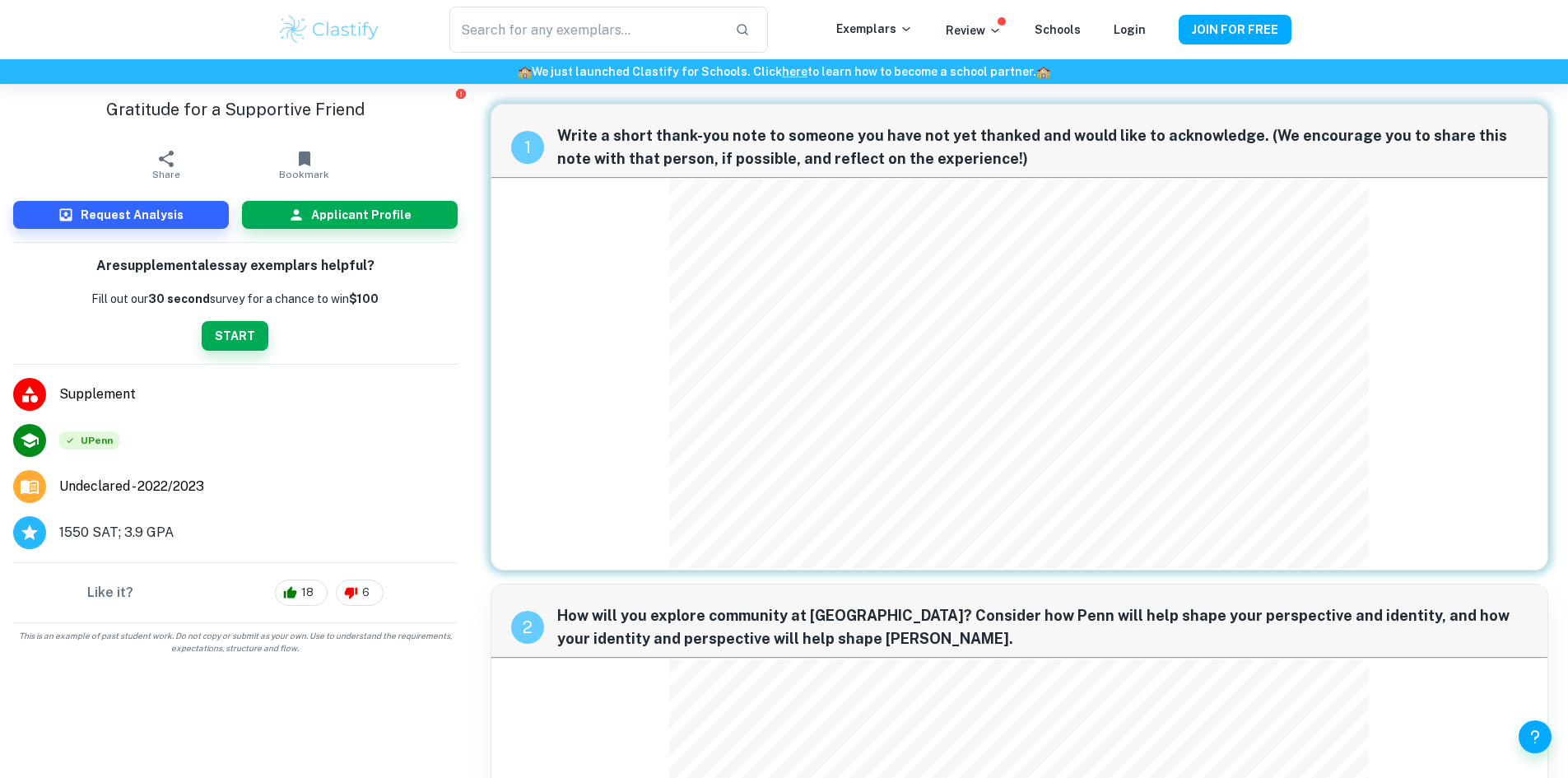
click at [355, 429] on li "UPenn" at bounding box center [236, 440] width 471 height 46
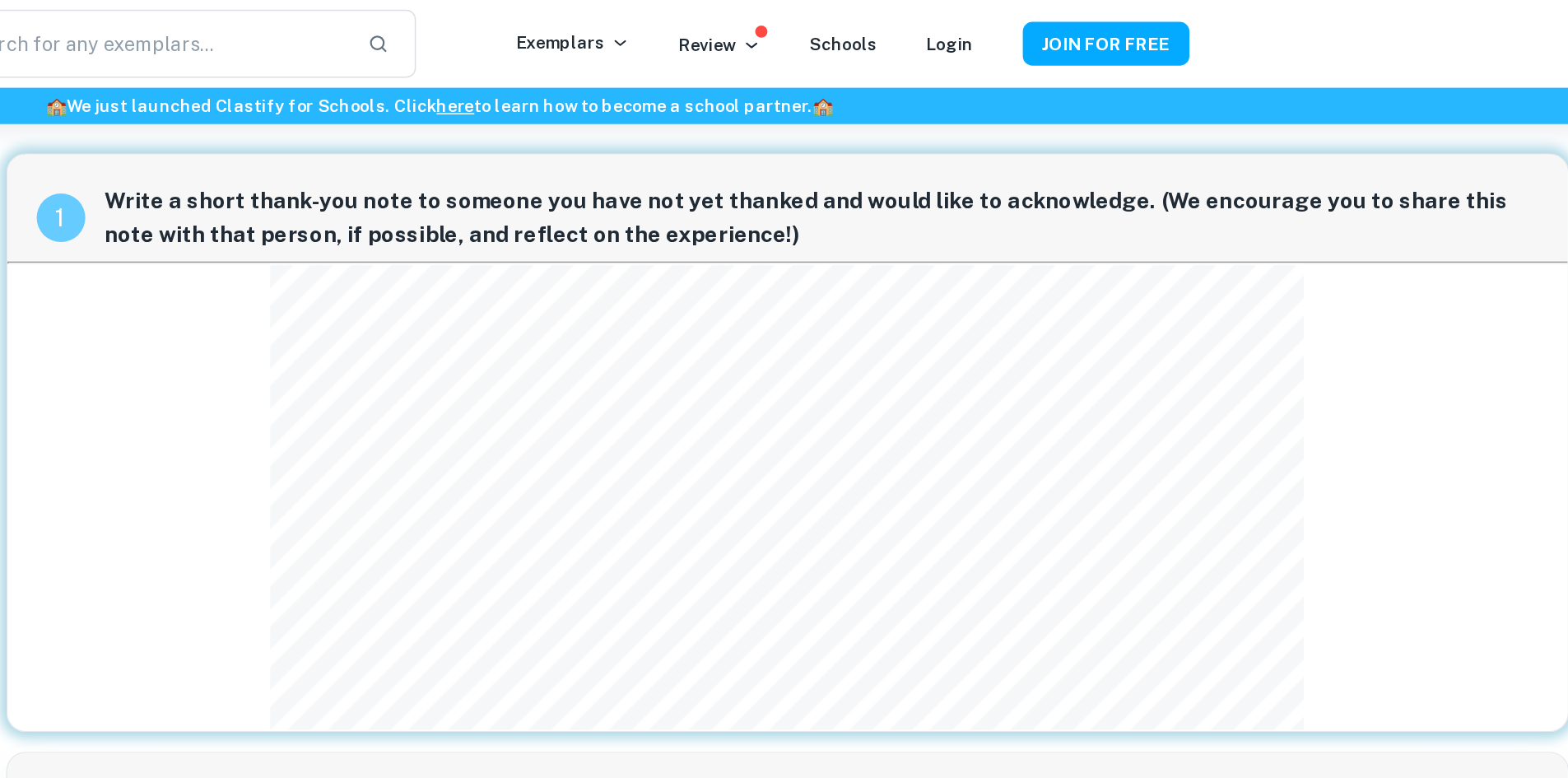
click at [1053, 252] on div "1 Write a short thank-you note to someone you have not yet thanked and would li…" at bounding box center [1020, 299] width 1058 height 392
click at [1464, 41] on div "​ Exemplars Review Schools Login JOIN FOR FREE" at bounding box center [784, 29] width 1568 height 59
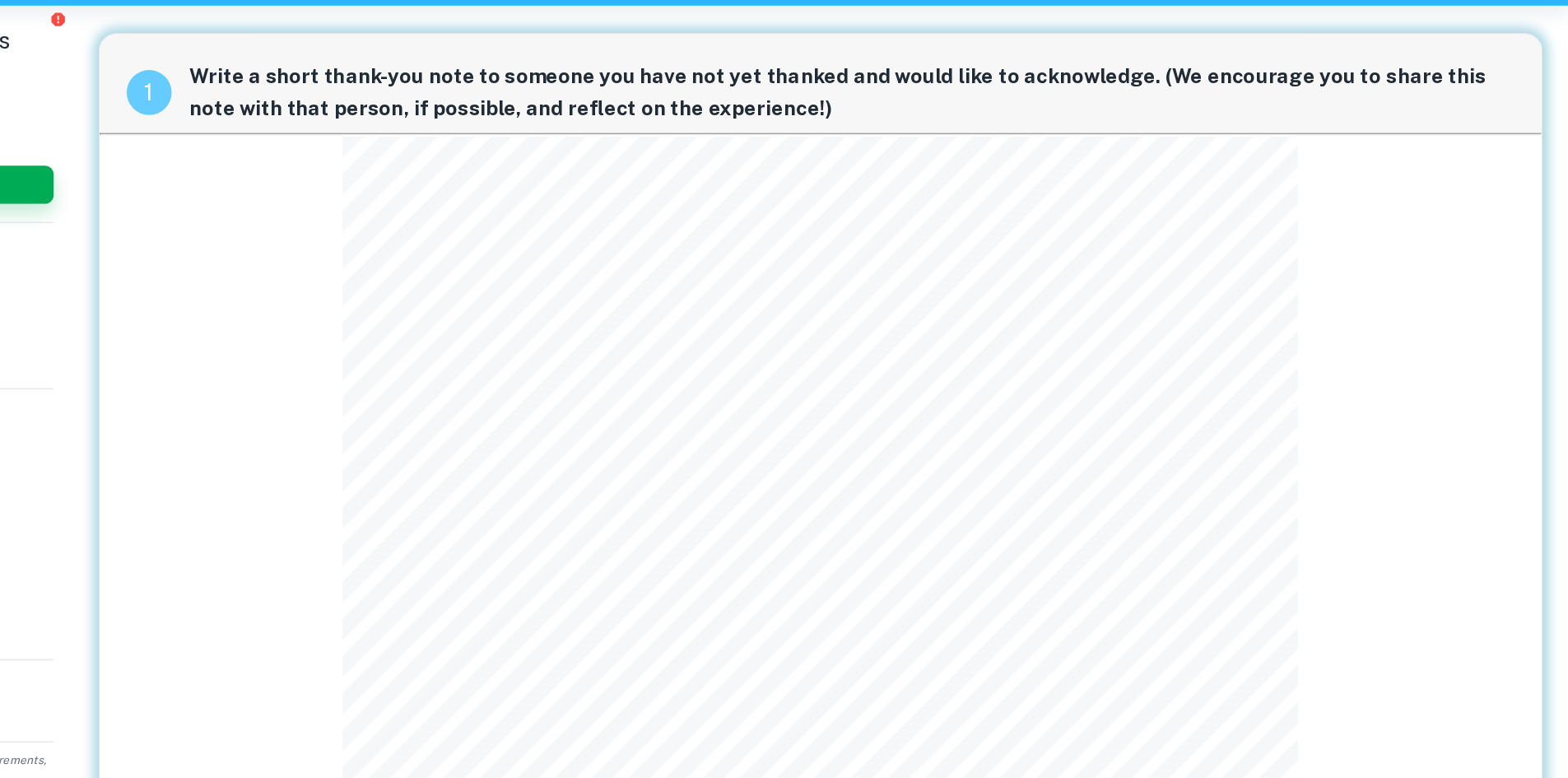
drag, startPoint x: 1428, startPoint y: 354, endPoint x: 1416, endPoint y: 331, distance: 25.9
click at [1416, 331] on div "1 Write a short thank-you note to someone you have not yet thanked and would li…" at bounding box center [1020, 423] width 1058 height 640
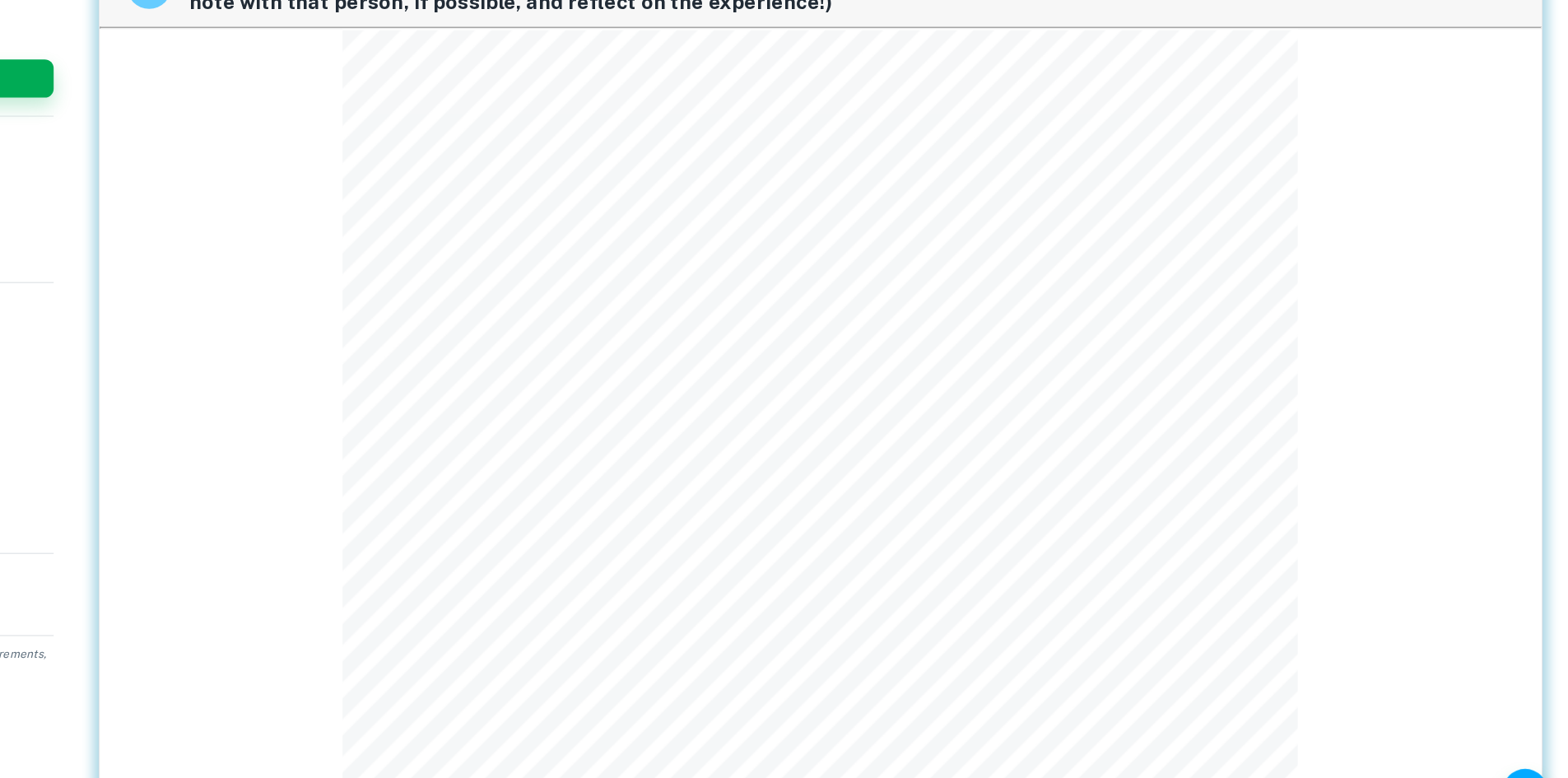
click at [820, 193] on div "1 Write a short thank-you note to someone you have not yet thanked and would li…" at bounding box center [1020, 423] width 1058 height 640
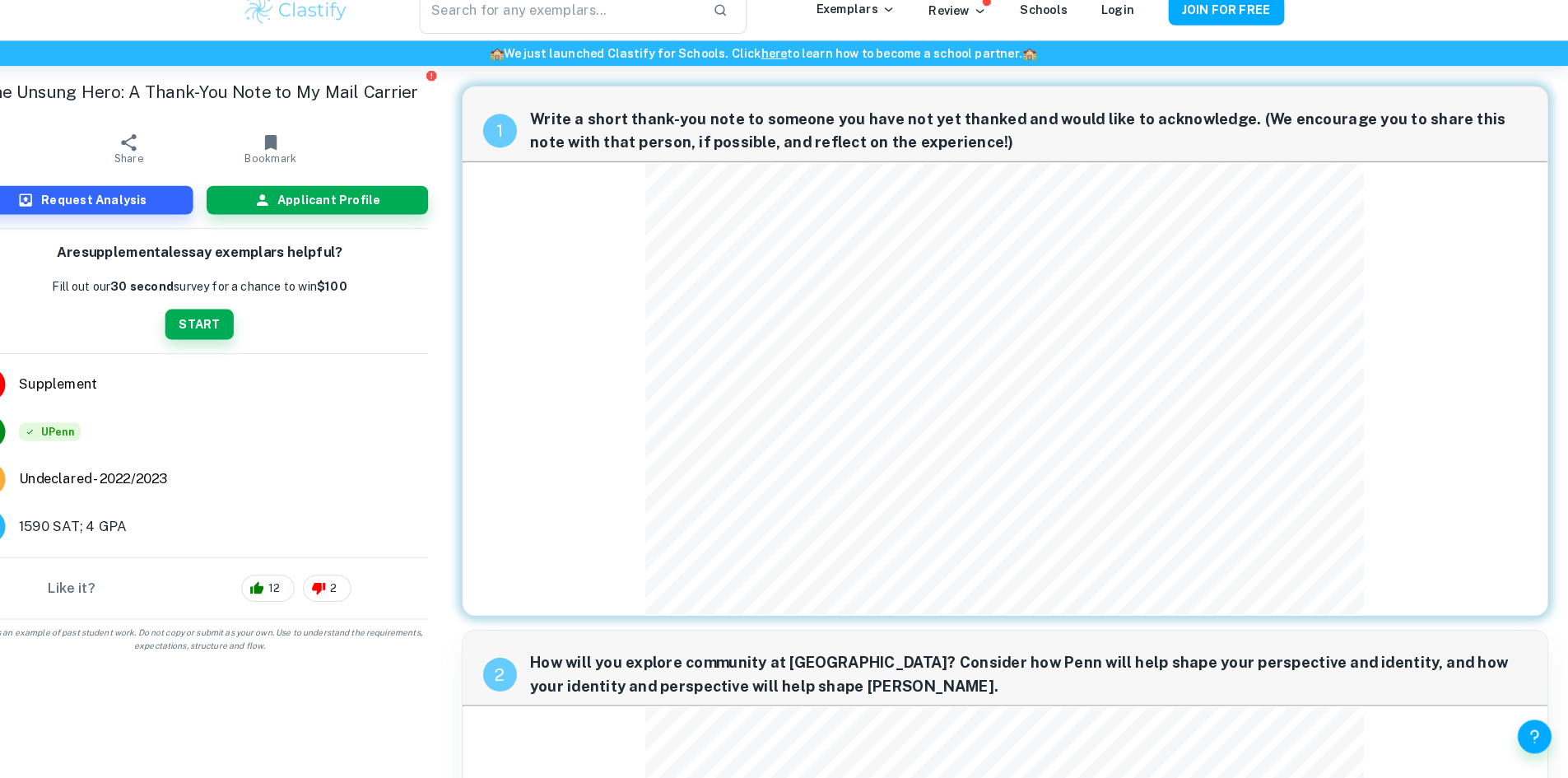
scroll to position [16, 0]
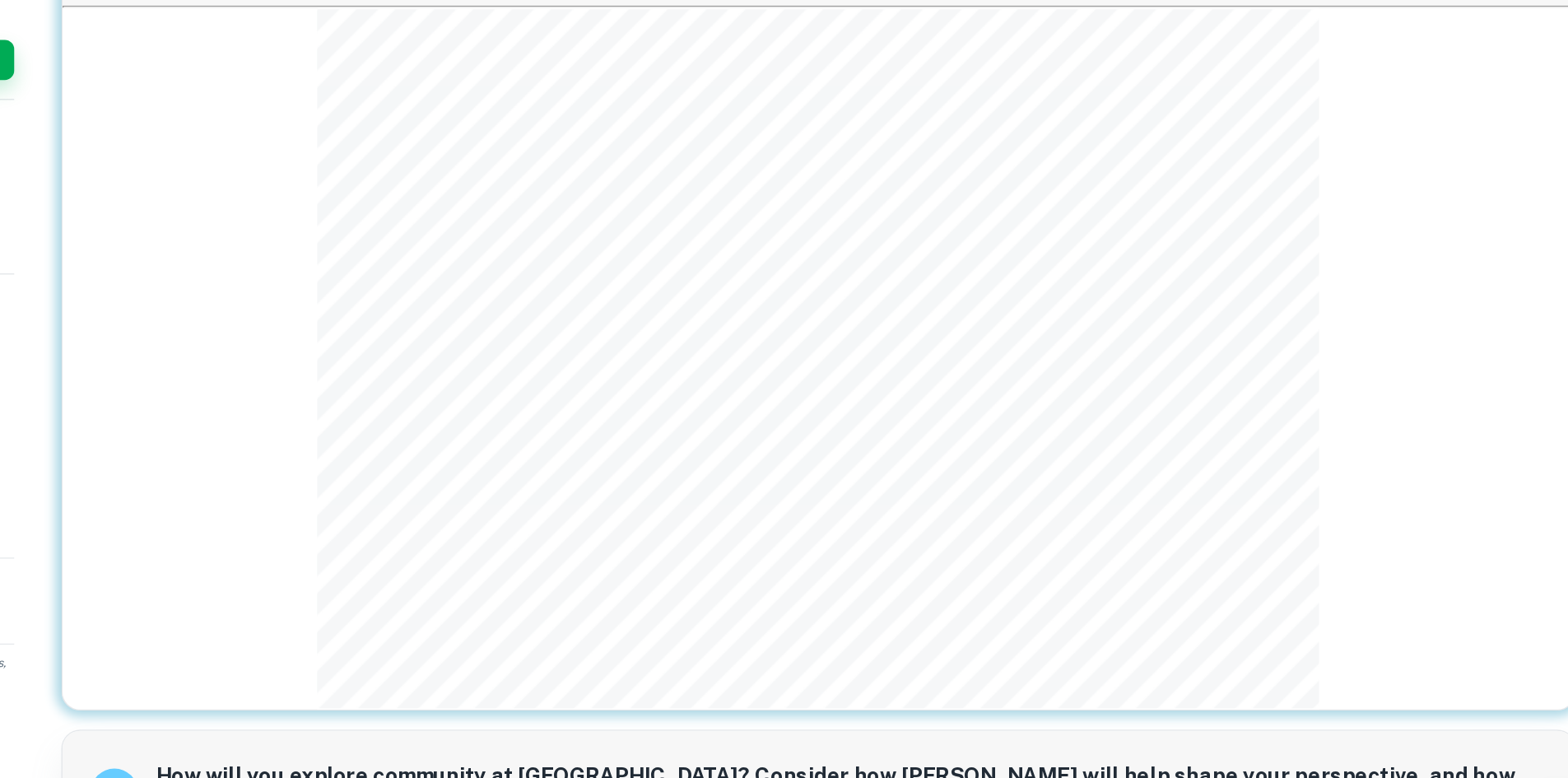
scroll to position [15, 0]
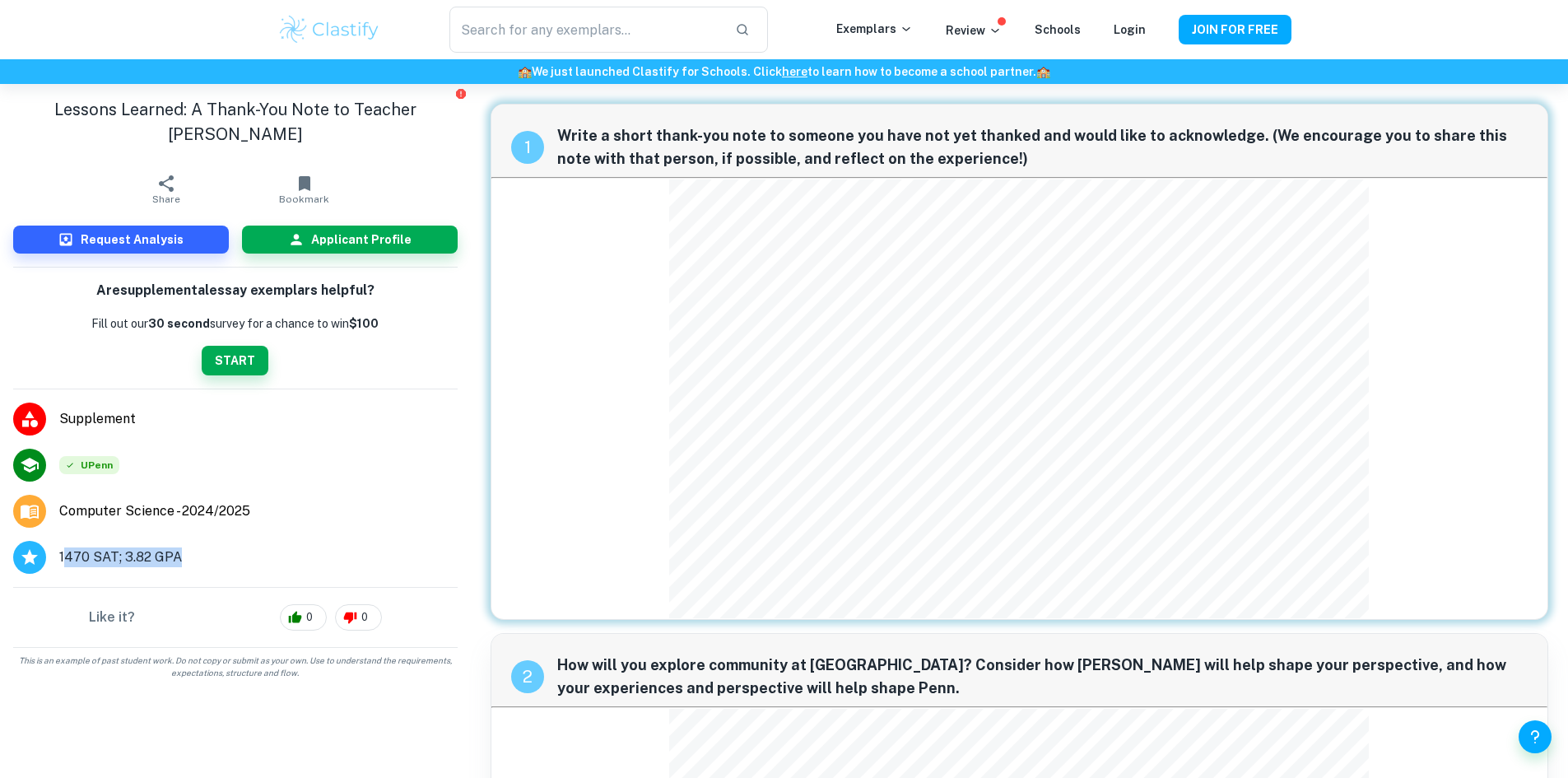
drag, startPoint x: 68, startPoint y: 542, endPoint x: 242, endPoint y: 548, distance: 174.1
click at [242, 548] on li "1470 SAT; 3.82 GPA" at bounding box center [236, 557] width 471 height 46
drag, startPoint x: 48, startPoint y: 537, endPoint x: 375, endPoint y: 529, distance: 327.1
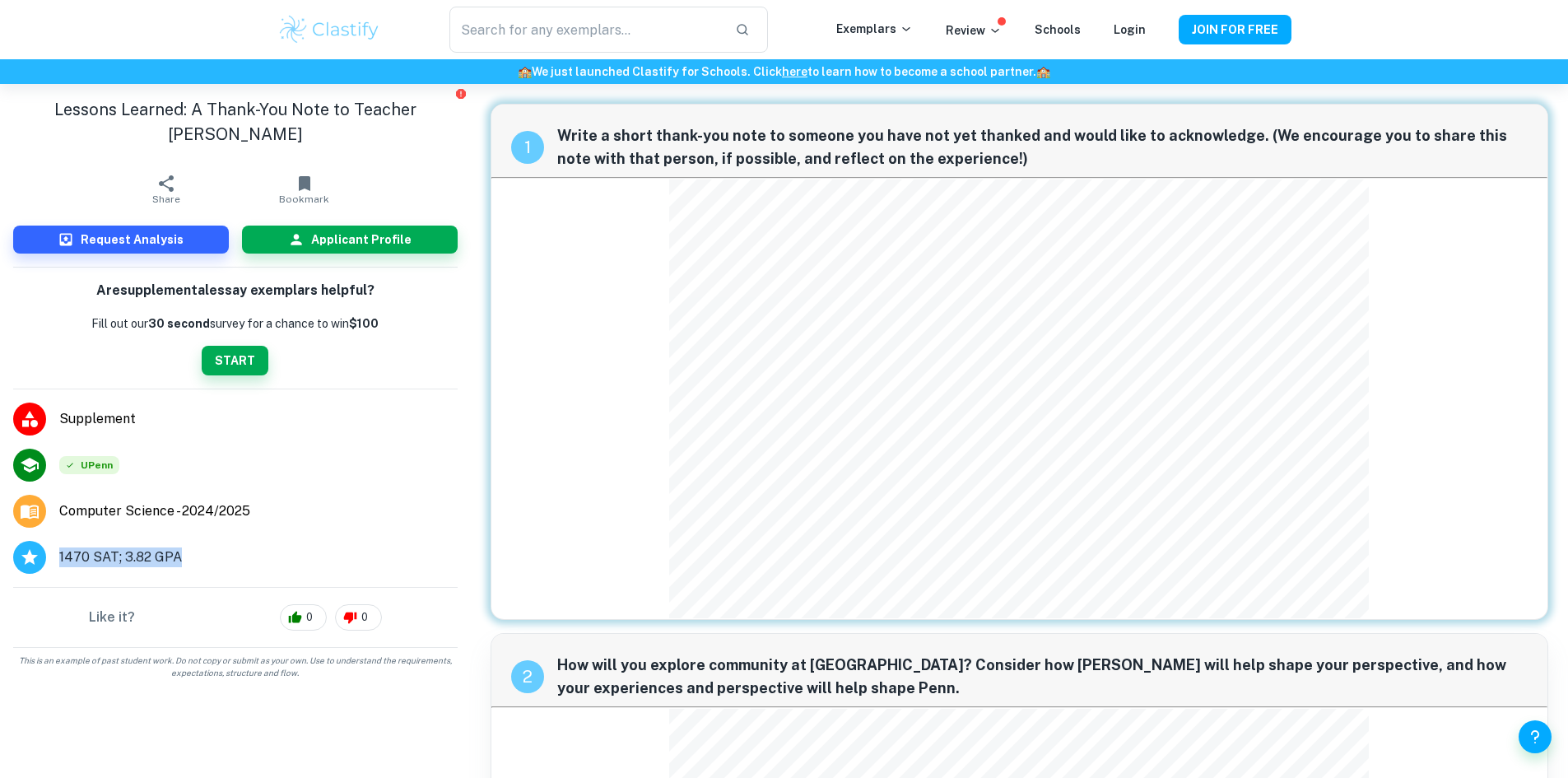
click at [375, 534] on li "1470 SAT; 3.82 GPA" at bounding box center [236, 557] width 471 height 46
drag, startPoint x: 375, startPoint y: 529, endPoint x: 46, endPoint y: 551, distance: 329.7
click at [46, 551] on li "1470 SAT; 3.82 GPA" at bounding box center [236, 557] width 471 height 46
click at [386, 490] on li "Computer Science - 2024/2025" at bounding box center [236, 511] width 471 height 46
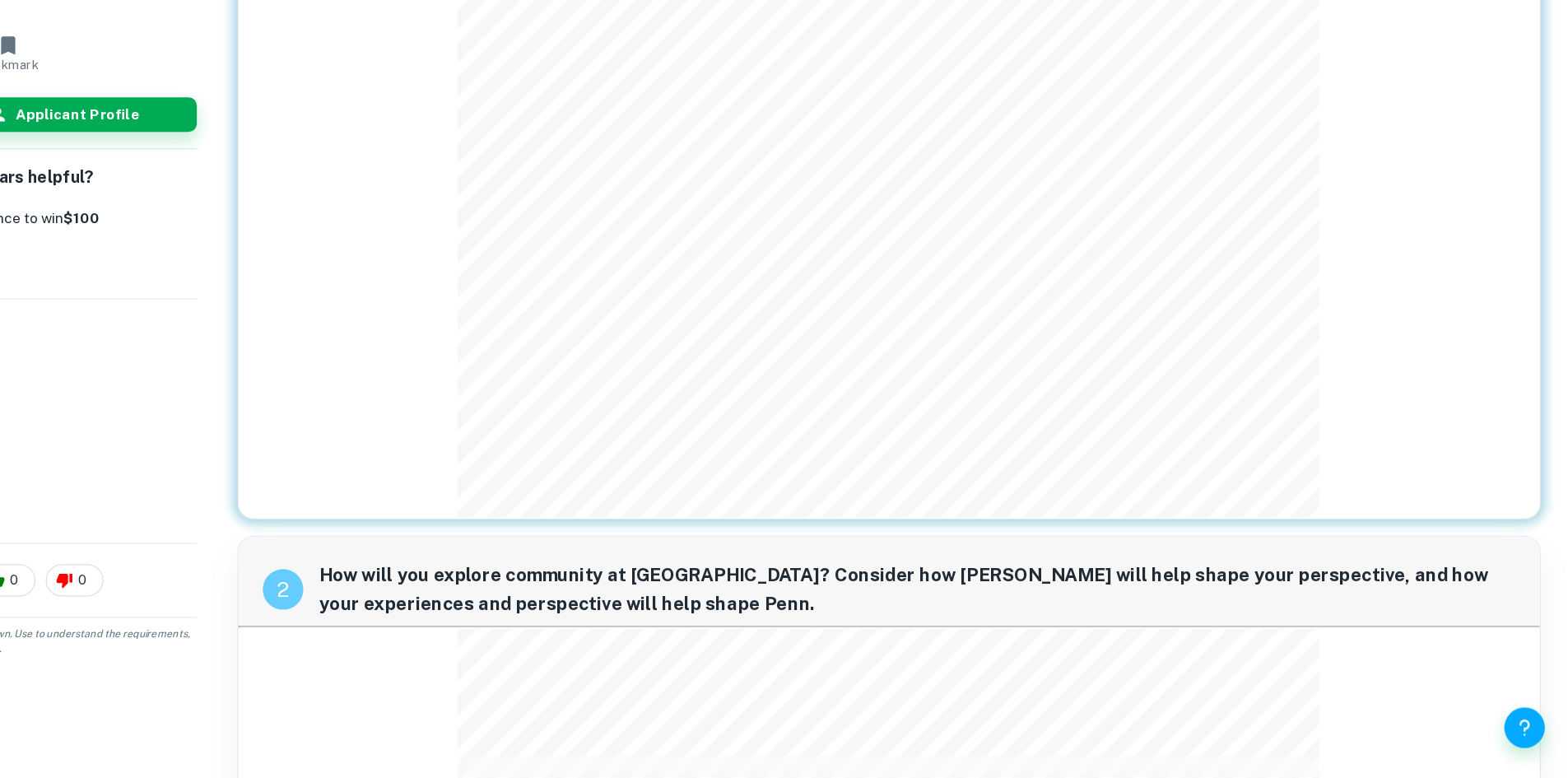
scroll to position [51, 0]
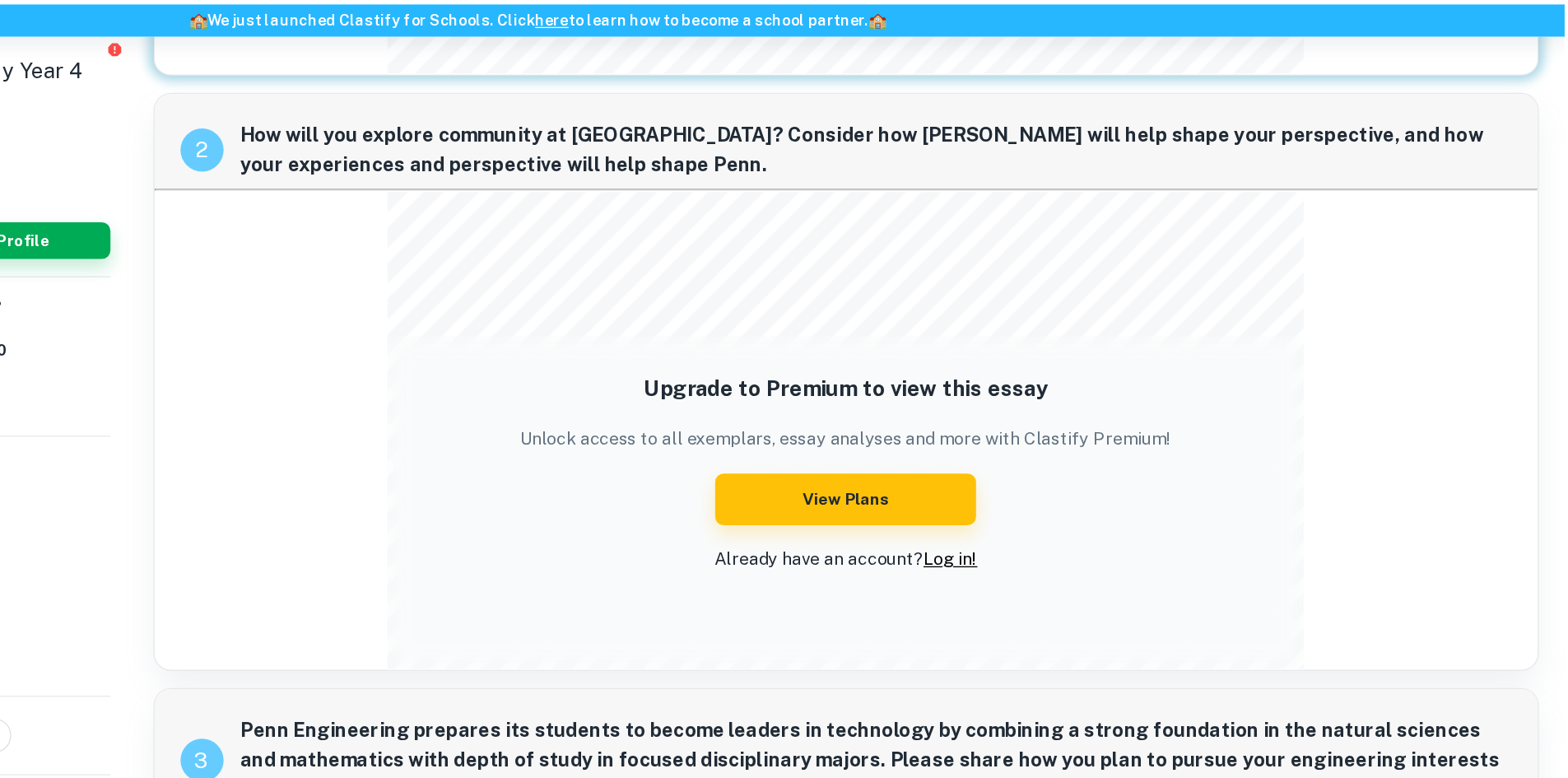
scroll to position [481, 0]
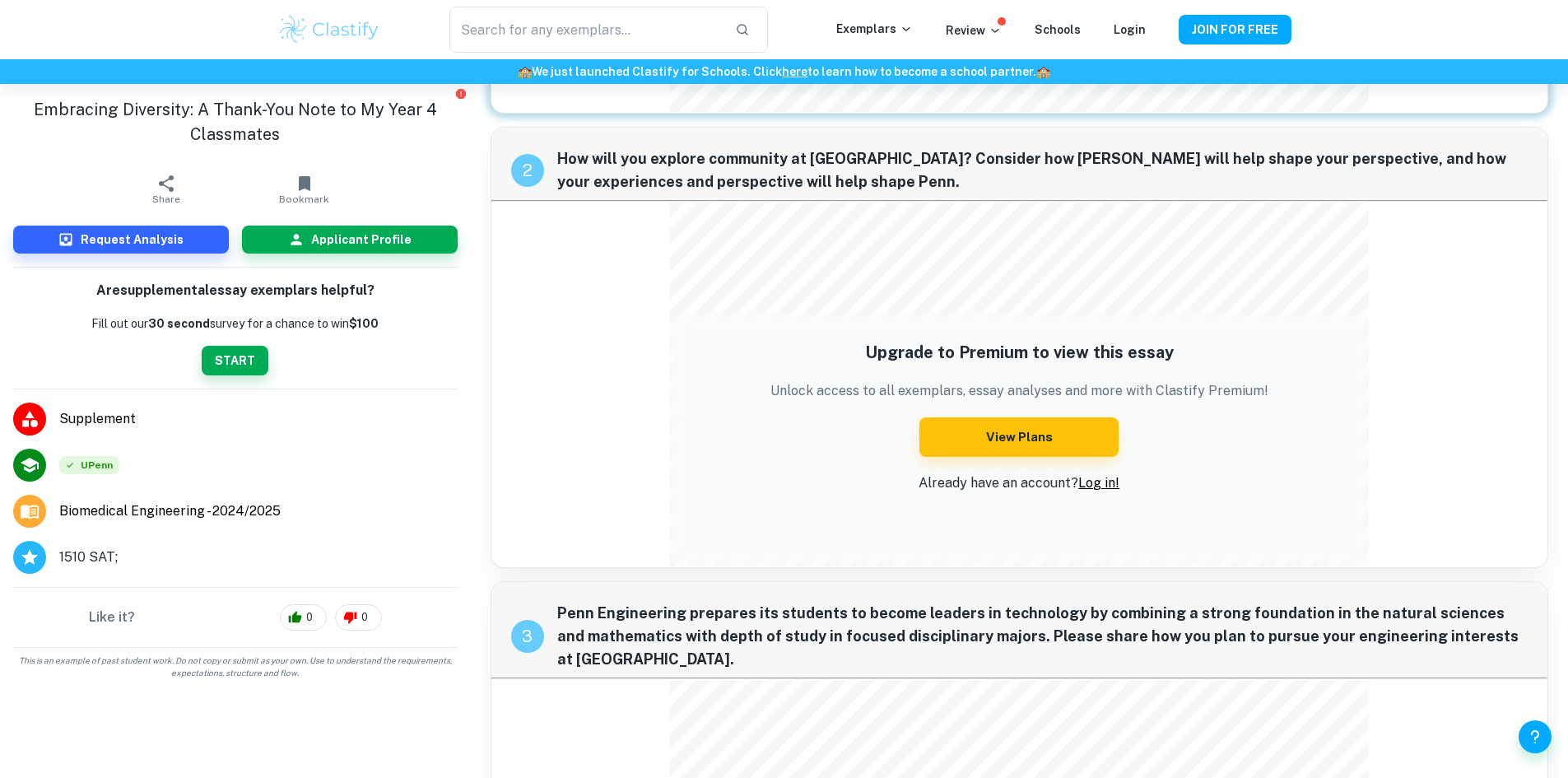
drag, startPoint x: 727, startPoint y: 187, endPoint x: 519, endPoint y: 135, distance: 214.4
click at [519, 135] on div "2 How will you explore community at [GEOGRAPHIC_DATA]? Consider how [PERSON_NAM…" at bounding box center [1020, 164] width 1057 height 72
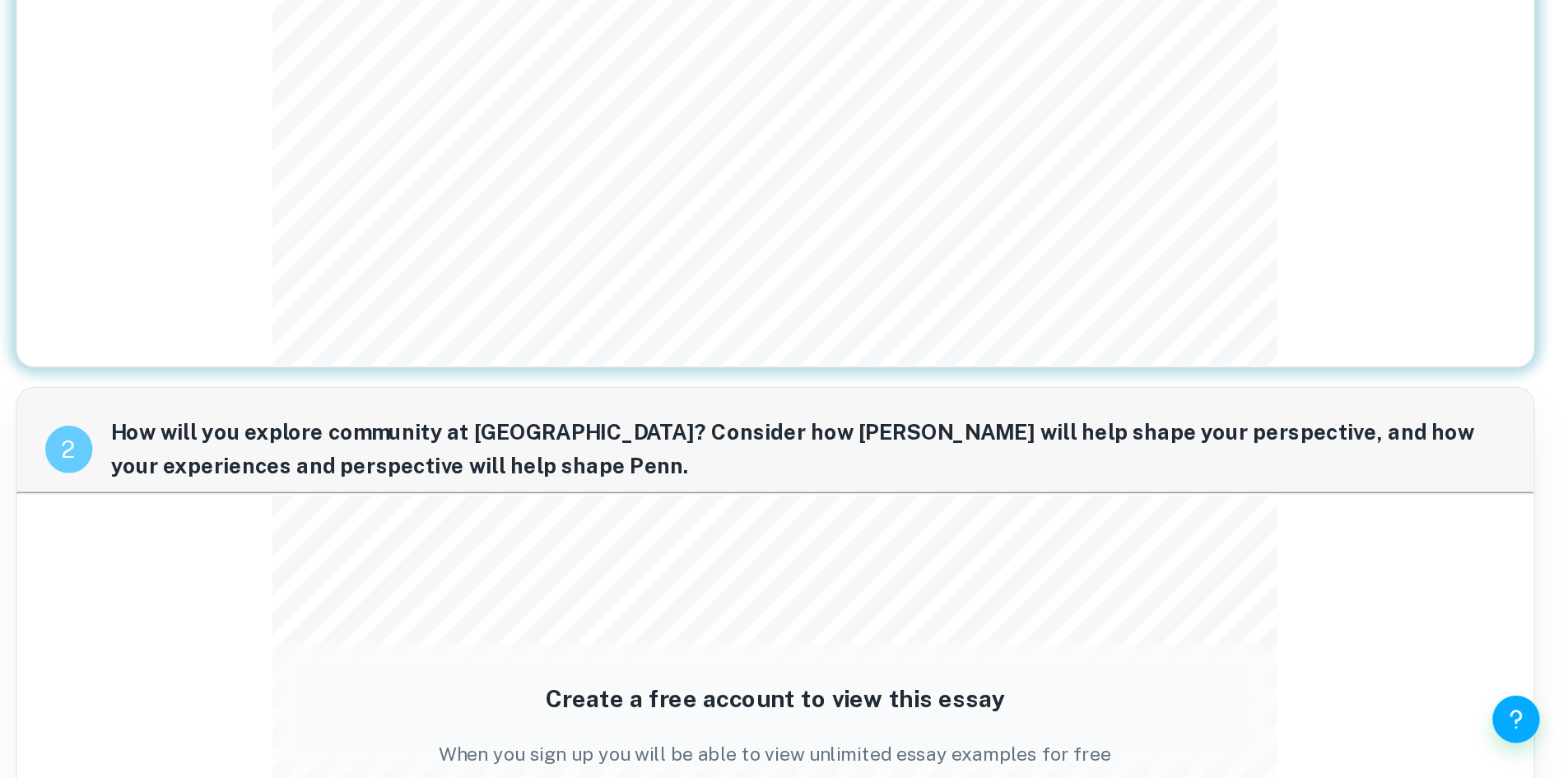
scroll to position [151, 0]
click at [1434, 400] on div "1 Write a short thank-you note to someone you have not yet thanked and would li…" at bounding box center [1020, 222] width 1058 height 541
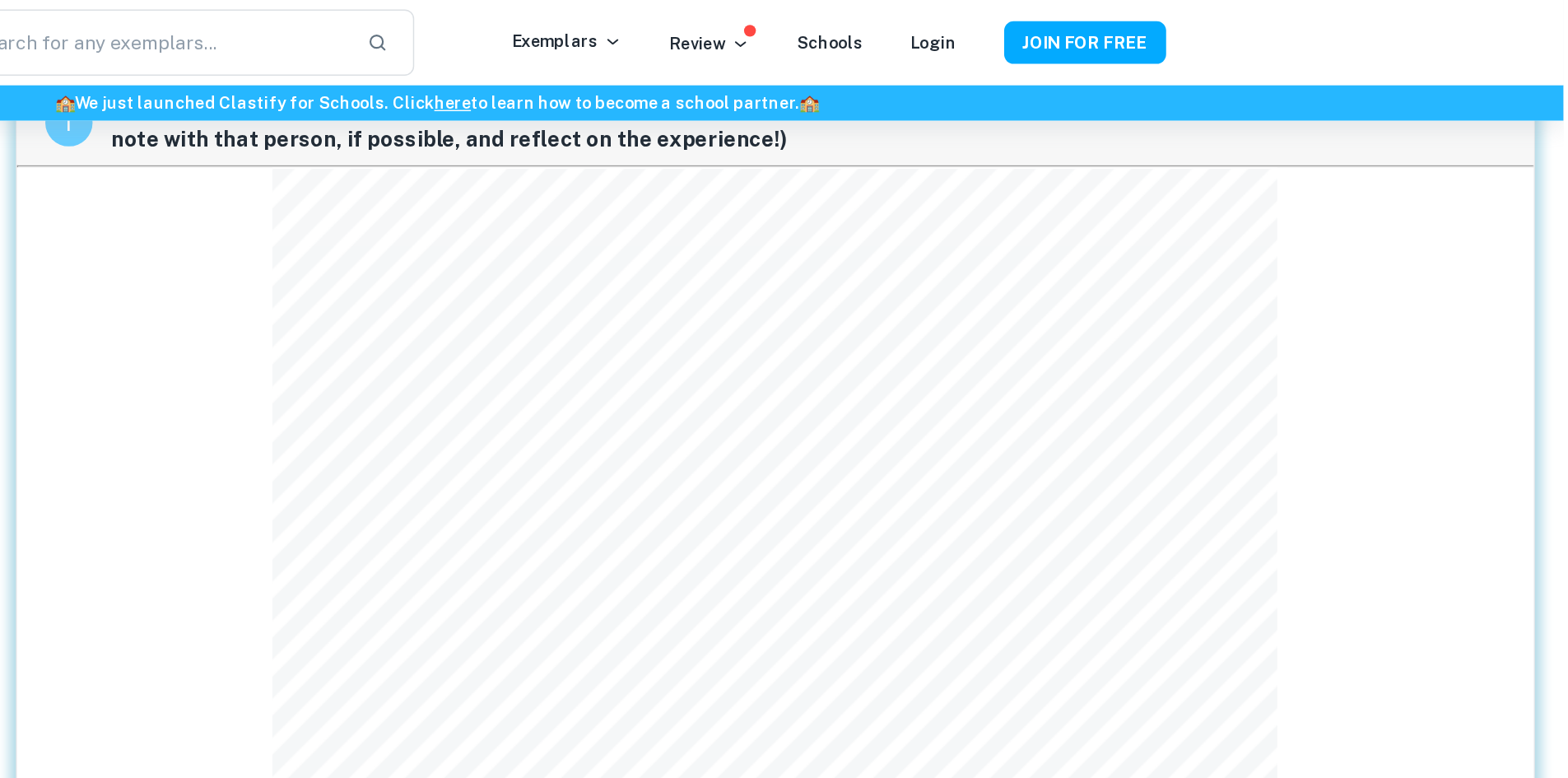
scroll to position [90, 0]
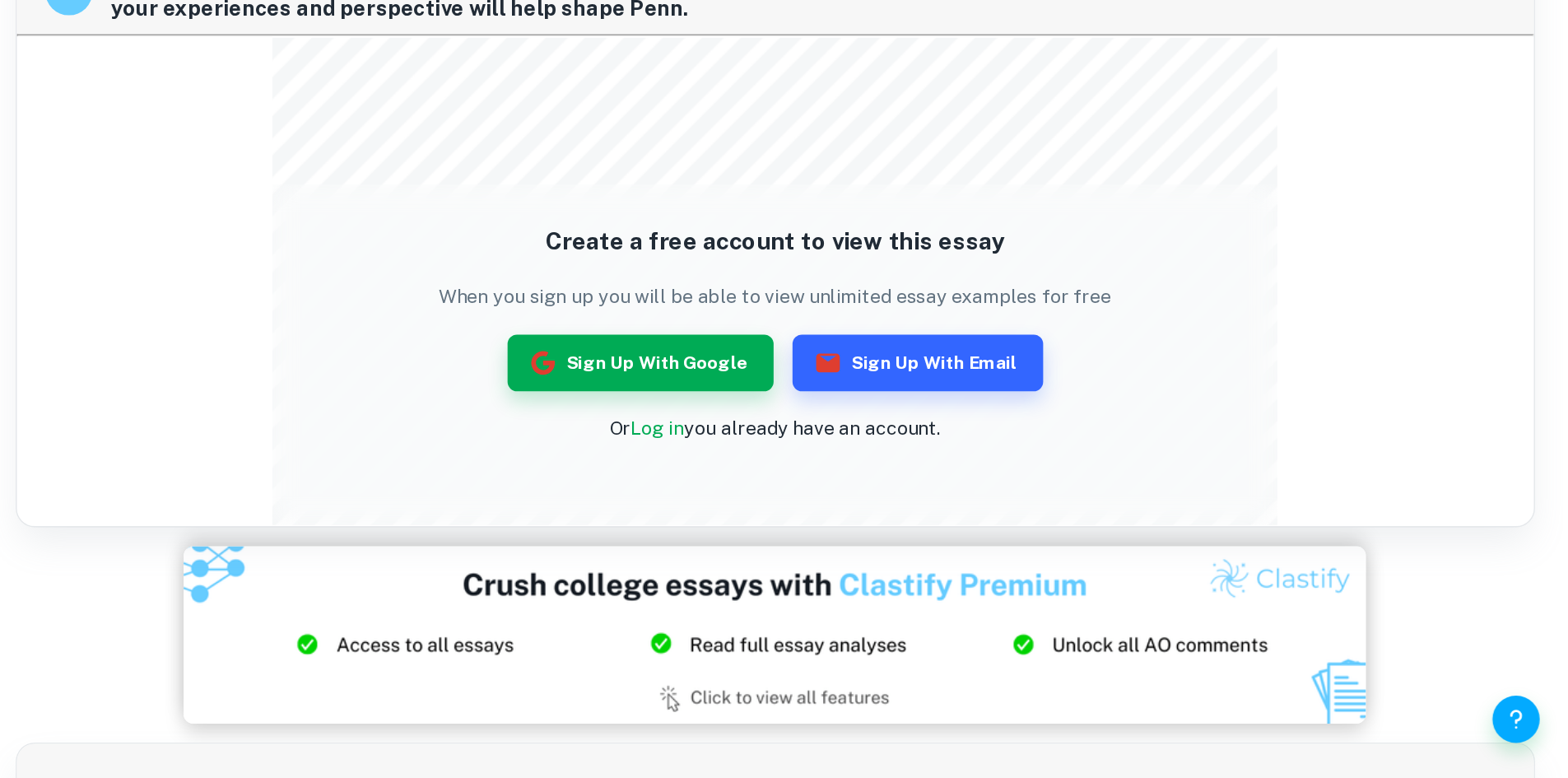
click at [1434, 400] on div "2 How will you explore community at [GEOGRAPHIC_DATA]? Consider how [PERSON_NAM…" at bounding box center [1020, 394] width 1058 height 416
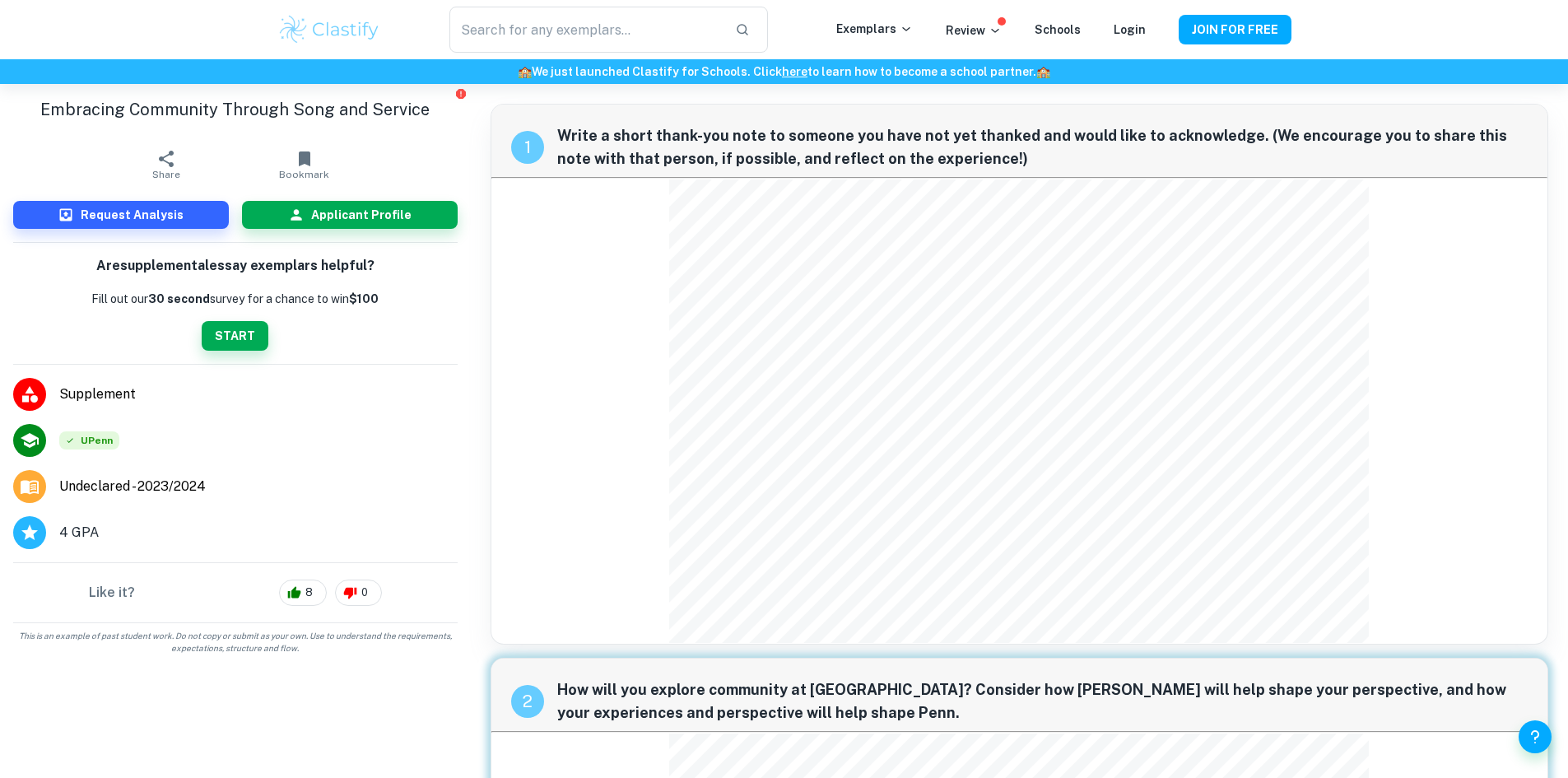
scroll to position [1, 0]
drag, startPoint x: 1004, startPoint y: 149, endPoint x: 503, endPoint y: 101, distance: 503.3
click at [356, 110] on h1 "Embracing Community Through Song and Service" at bounding box center [236, 108] width 444 height 24
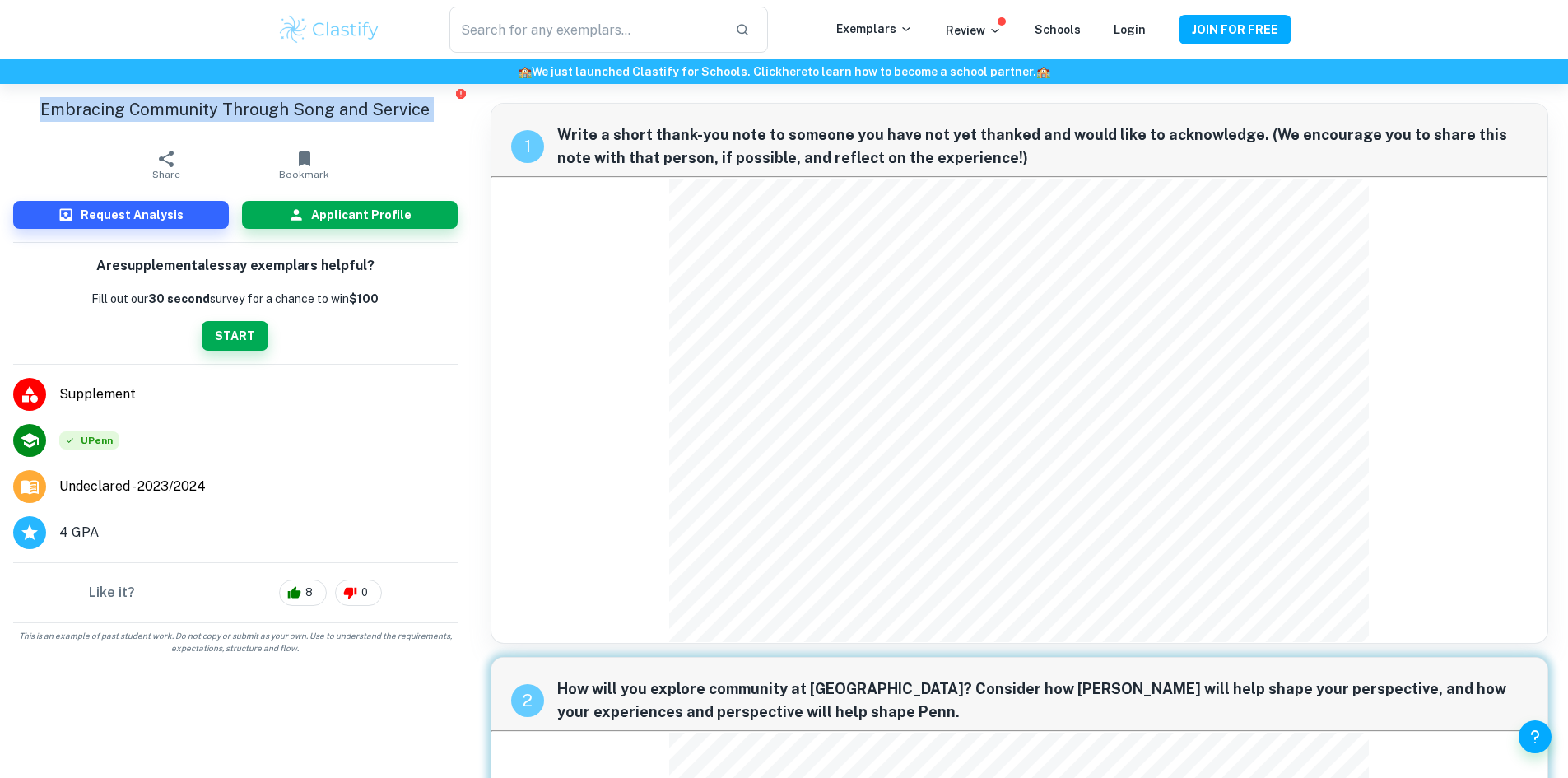
click at [356, 110] on h1 "Embracing Community Through Song and Service" at bounding box center [236, 108] width 444 height 24
